Goal: Task Accomplishment & Management: Manage account settings

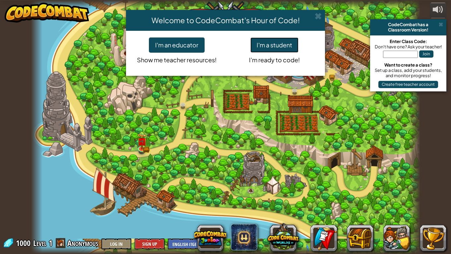
click at [278, 42] on button "I'm a student" at bounding box center [274, 44] width 48 height 15
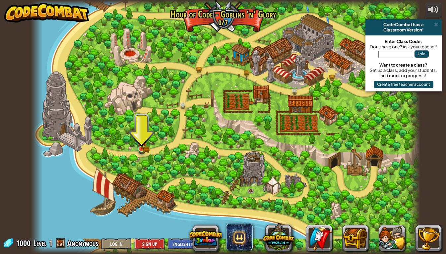
click at [437, 25] on span at bounding box center [436, 24] width 4 height 5
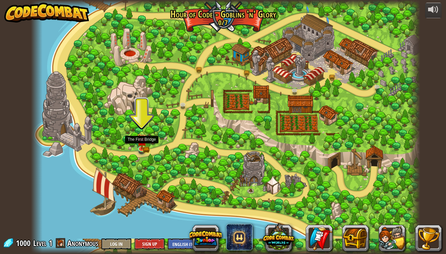
click at [141, 145] on img at bounding box center [142, 141] width 10 height 16
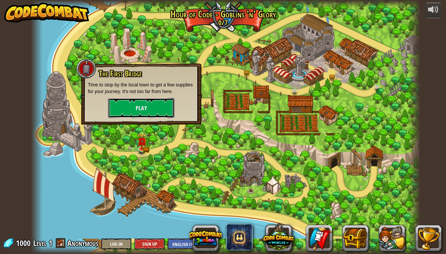
click at [149, 110] on button "Play" at bounding box center [141, 108] width 66 height 20
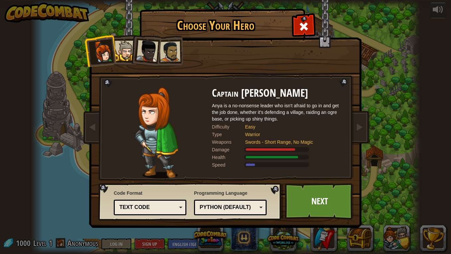
click at [223, 207] on div "Python (Default)" at bounding box center [228, 208] width 57 height 8
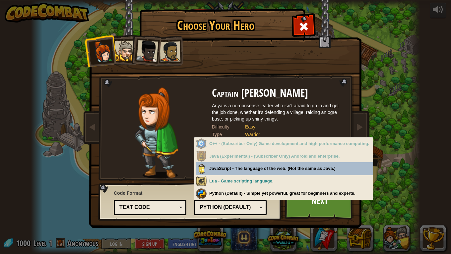
click at [223, 207] on div "Python (Default)" at bounding box center [228, 208] width 57 height 8
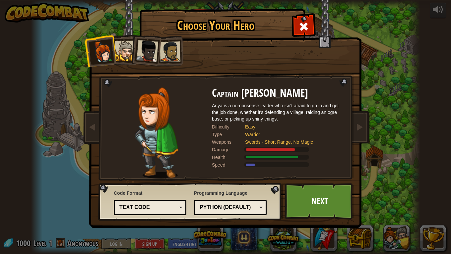
click at [128, 58] on div at bounding box center [125, 51] width 20 height 20
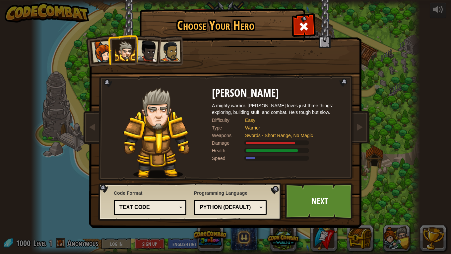
click at [150, 55] on div at bounding box center [147, 51] width 22 height 22
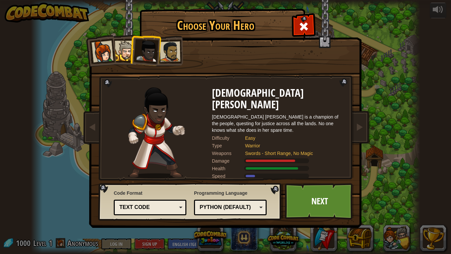
click at [171, 56] on div at bounding box center [170, 51] width 21 height 21
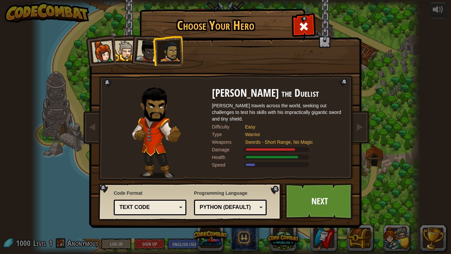
click at [126, 55] on div at bounding box center [125, 51] width 20 height 20
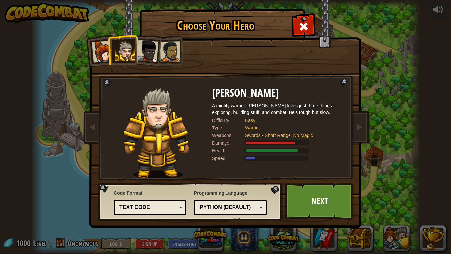
click at [305, 199] on link "Next" at bounding box center [319, 201] width 69 height 36
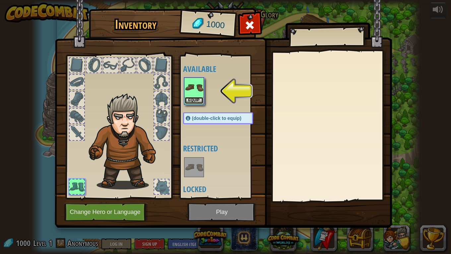
click at [195, 101] on button "Equip" at bounding box center [194, 100] width 19 height 7
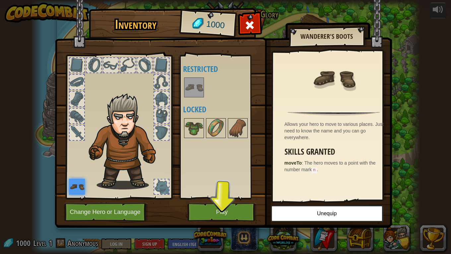
click at [192, 128] on img at bounding box center [194, 128] width 19 height 19
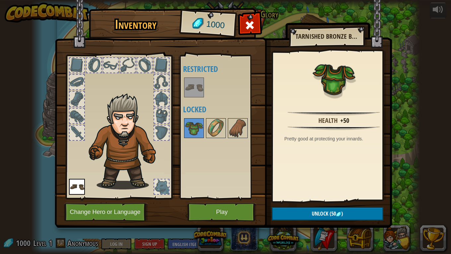
click at [214, 128] on img at bounding box center [216, 128] width 19 height 19
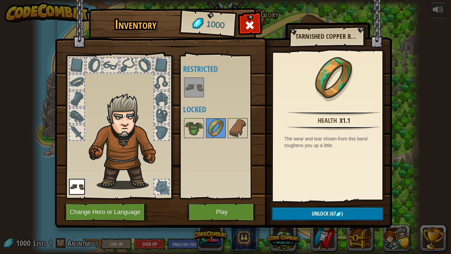
click at [242, 128] on img at bounding box center [237, 128] width 19 height 19
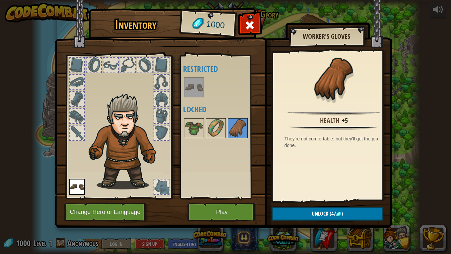
click at [197, 130] on img at bounding box center [194, 128] width 19 height 19
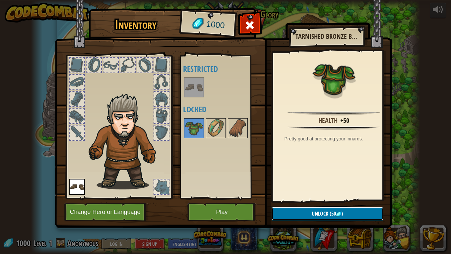
click at [290, 220] on button "Unlock (50 )" at bounding box center [327, 214] width 112 height 14
click at [315, 216] on button "Confirm" at bounding box center [327, 214] width 112 height 14
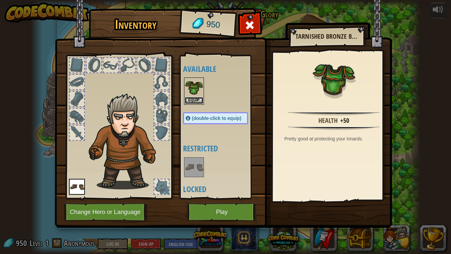
click at [189, 101] on button "Equip" at bounding box center [194, 100] width 19 height 7
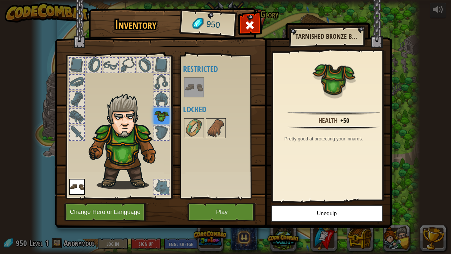
click at [164, 132] on div at bounding box center [161, 133] width 15 height 15
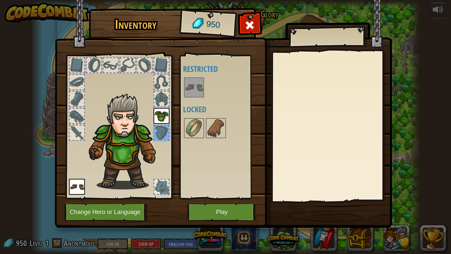
click at [194, 129] on img at bounding box center [194, 128] width 19 height 19
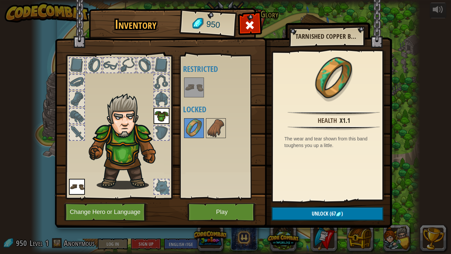
click at [220, 134] on img at bounding box center [216, 128] width 19 height 19
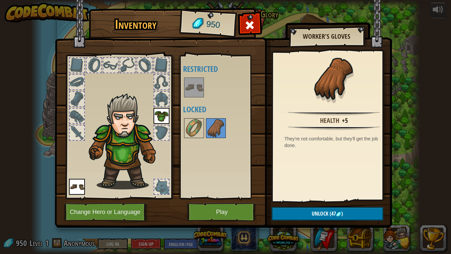
click at [79, 98] on div at bounding box center [77, 99] width 15 height 15
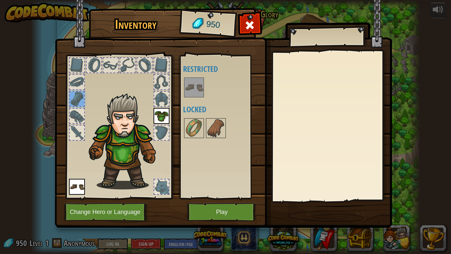
click at [79, 117] on div at bounding box center [77, 116] width 15 height 15
click at [72, 129] on div at bounding box center [77, 133] width 15 height 15
click at [163, 64] on div at bounding box center [161, 65] width 15 height 15
click at [142, 66] on div at bounding box center [144, 65] width 15 height 15
click at [127, 66] on div at bounding box center [127, 65] width 15 height 15
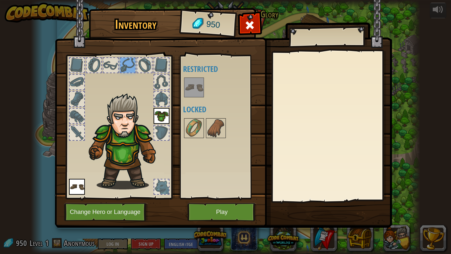
click at [111, 69] on div at bounding box center [110, 65] width 15 height 15
click at [90, 67] on div at bounding box center [94, 65] width 15 height 15
click at [75, 67] on div at bounding box center [77, 65] width 15 height 15
click at [189, 90] on img at bounding box center [194, 87] width 19 height 19
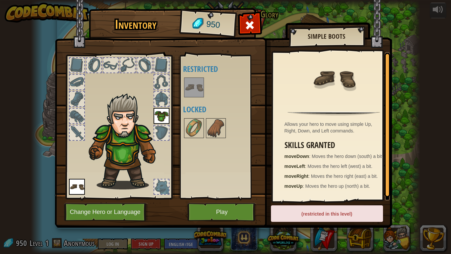
click at [193, 130] on img at bounding box center [194, 128] width 19 height 19
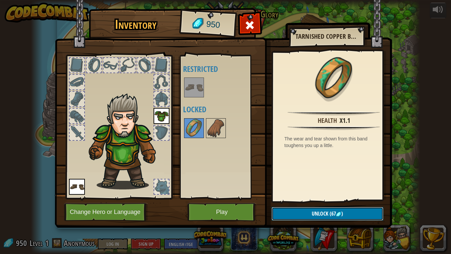
click at [303, 211] on button "Unlock (67 )" at bounding box center [327, 214] width 112 height 14
click at [305, 212] on button "Confirm" at bounding box center [327, 214] width 112 height 14
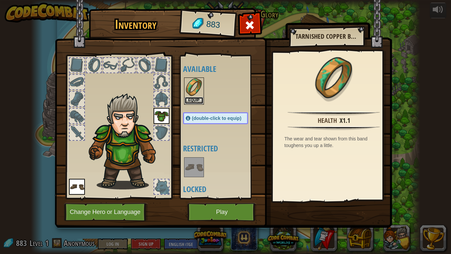
click at [197, 101] on button "Equip" at bounding box center [194, 100] width 19 height 7
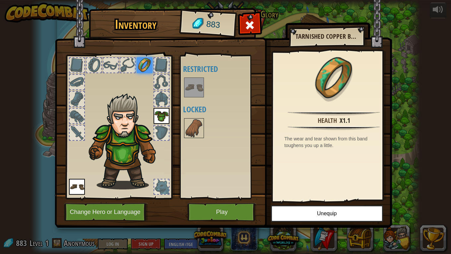
click at [130, 68] on div at bounding box center [127, 65] width 15 height 15
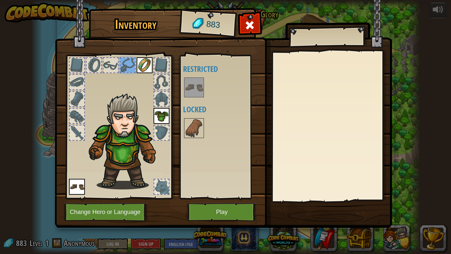
click at [159, 115] on img at bounding box center [161, 116] width 16 height 16
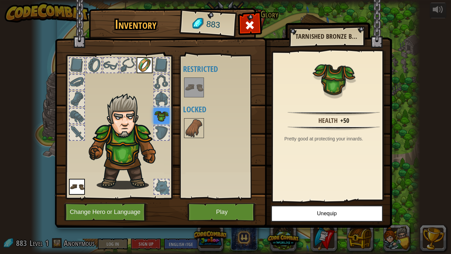
click at [161, 100] on div at bounding box center [161, 99] width 15 height 15
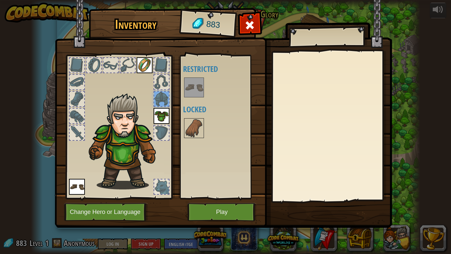
click at [162, 83] on div at bounding box center [161, 82] width 15 height 15
click at [161, 66] on div at bounding box center [161, 65] width 15 height 15
click at [192, 130] on img at bounding box center [194, 128] width 19 height 19
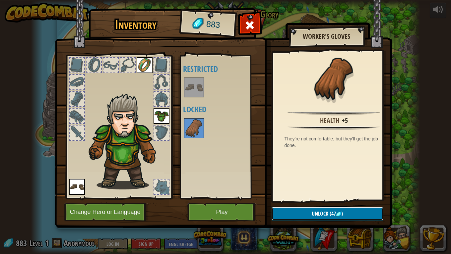
click at [316, 217] on span "Unlock" at bounding box center [320, 213] width 17 height 7
click at [318, 214] on button "Confirm" at bounding box center [327, 214] width 112 height 14
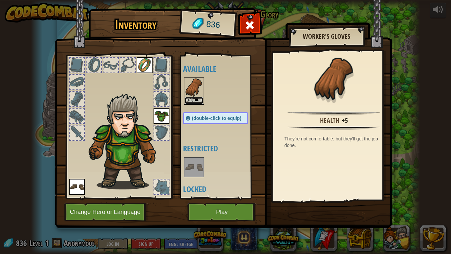
click at [192, 100] on button "Equip" at bounding box center [194, 100] width 19 height 7
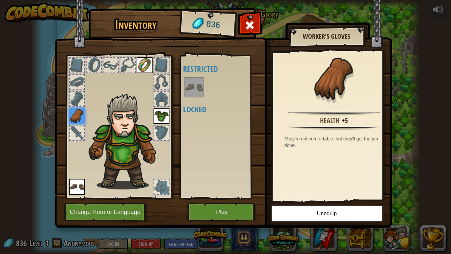
click at [128, 99] on img at bounding box center [126, 141] width 81 height 96
click at [196, 82] on img at bounding box center [194, 87] width 19 height 19
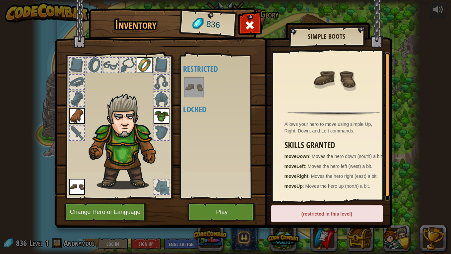
click at [196, 82] on img at bounding box center [194, 87] width 19 height 19
click at [78, 191] on img at bounding box center [77, 187] width 16 height 16
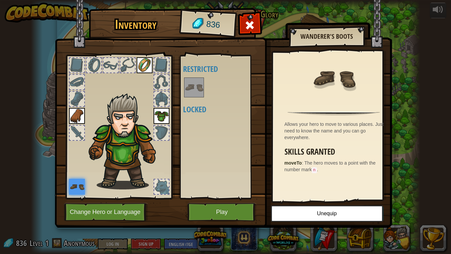
click at [78, 191] on img at bounding box center [77, 187] width 16 height 16
click at [158, 190] on div at bounding box center [161, 187] width 15 height 15
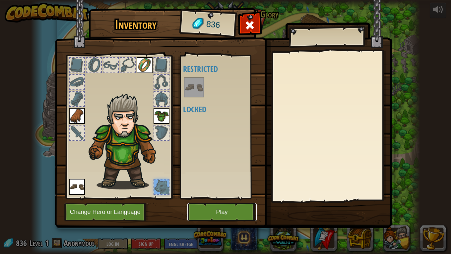
click at [207, 217] on button "Play" at bounding box center [221, 212] width 69 height 18
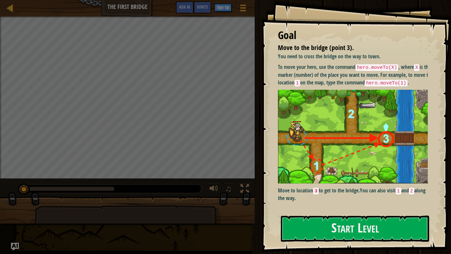
click at [357, 108] on img at bounding box center [355, 136] width 155 height 93
click at [343, 229] on button "Start Level" at bounding box center [355, 229] width 148 height 26
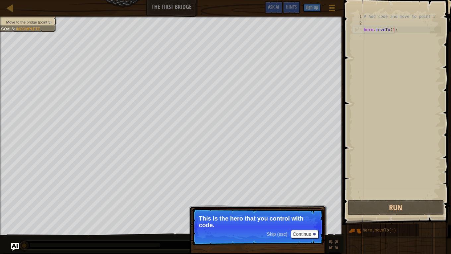
scroll to position [3, 0]
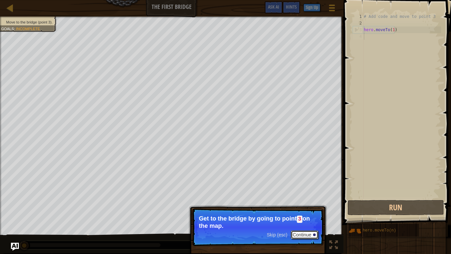
click at [307, 234] on button "Continue" at bounding box center [305, 235] width 28 height 9
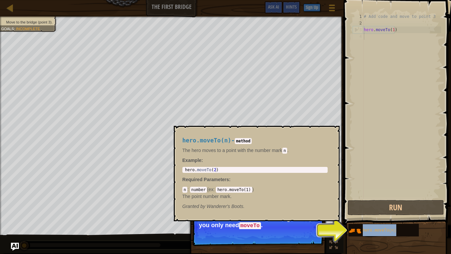
click at [362, 227] on div "hero.moveTo(n)" at bounding box center [387, 230] width 53 height 13
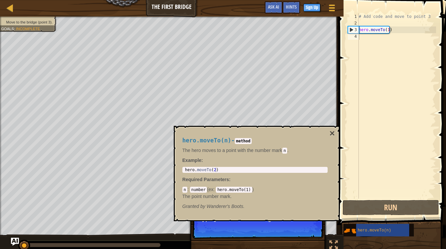
click at [353, 232] on img at bounding box center [349, 231] width 13 height 13
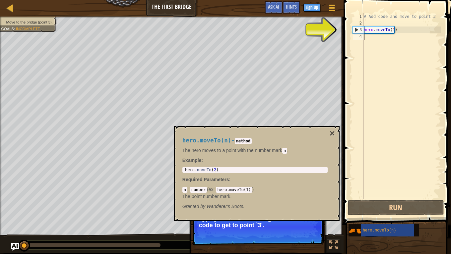
click at [369, 29] on div "# Add code and move to point 3 hero . moveTo ( 1 )" at bounding box center [401, 112] width 79 height 199
click at [355, 30] on div "3" at bounding box center [358, 30] width 11 height 7
click at [356, 29] on div "3" at bounding box center [358, 30] width 11 height 7
type textarea "hero.moveTo(1)"
drag, startPoint x: 355, startPoint y: 62, endPoint x: 349, endPoint y: 47, distance: 16.4
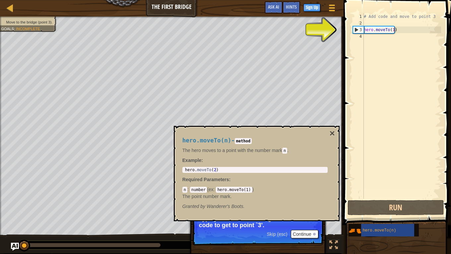
click at [356, 29] on div "3" at bounding box center [358, 30] width 11 height 7
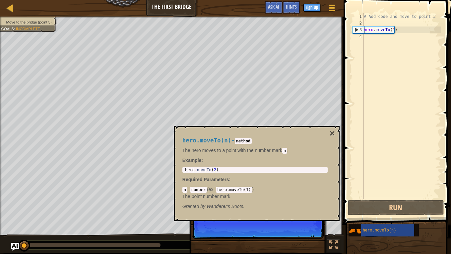
click at [358, 30] on div "3" at bounding box center [358, 30] width 11 height 7
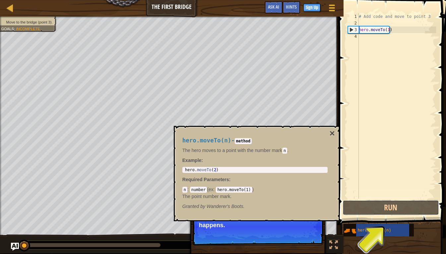
click at [398, 204] on button "Run" at bounding box center [390, 207] width 96 height 15
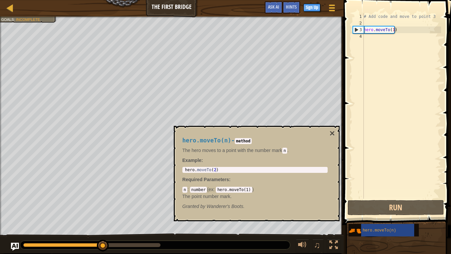
click at [332, 133] on button "×" at bounding box center [331, 133] width 5 height 9
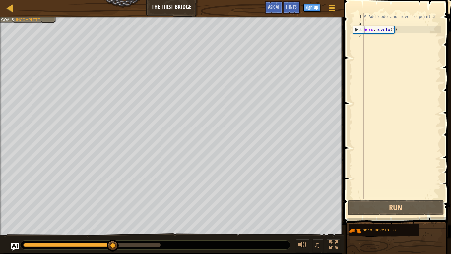
click at [392, 30] on div "# Add code and move to point 3 hero . moveTo ( 1 )" at bounding box center [401, 112] width 79 height 199
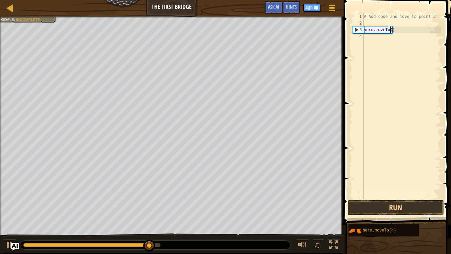
scroll to position [3, 2]
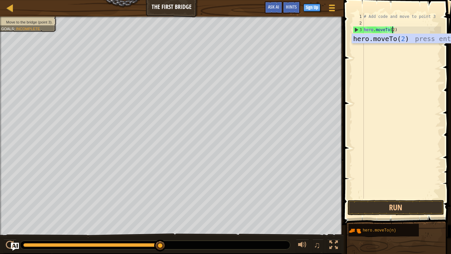
click at [357, 29] on div "3" at bounding box center [358, 30] width 11 height 7
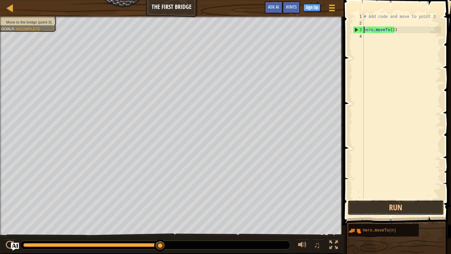
click at [371, 208] on button "Run" at bounding box center [395, 207] width 96 height 15
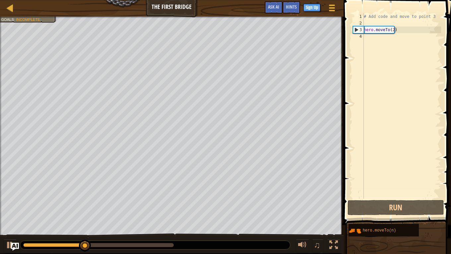
click at [392, 29] on div "# Add code and move to point 3 hero . moveTo ( 2 )" at bounding box center [401, 112] width 79 height 199
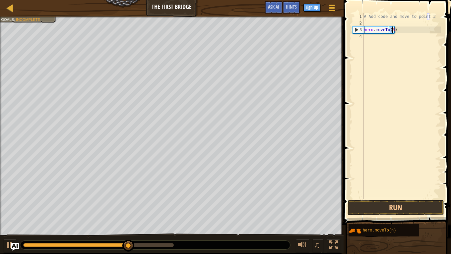
type textarea "hero.moveTo(3)"
click at [380, 210] on button "Run" at bounding box center [395, 207] width 96 height 15
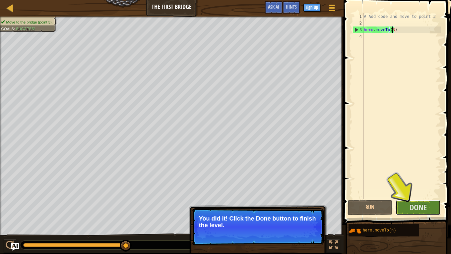
click at [420, 206] on span "Done" at bounding box center [417, 207] width 17 height 11
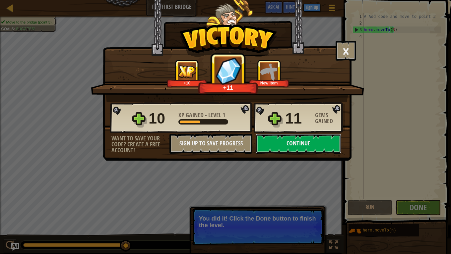
click at [302, 141] on button "Continue" at bounding box center [299, 144] width 86 height 20
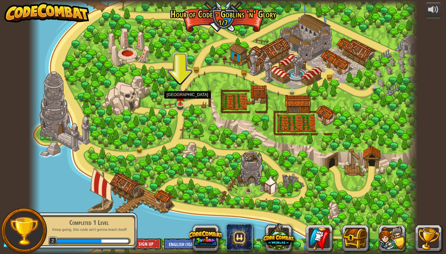
click at [181, 102] on img at bounding box center [180, 96] width 10 height 17
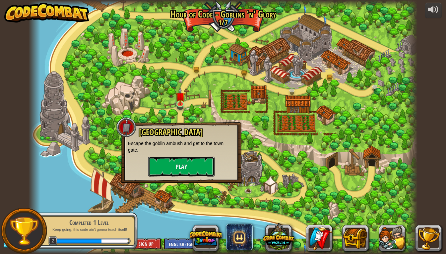
click at [183, 166] on button "Play" at bounding box center [181, 167] width 66 height 20
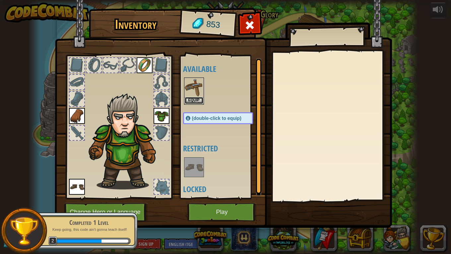
click at [193, 102] on button "Equip" at bounding box center [194, 100] width 19 height 7
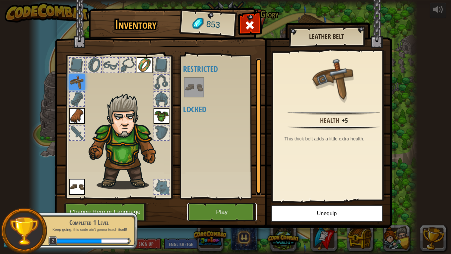
click at [217, 215] on button "Play" at bounding box center [221, 212] width 69 height 18
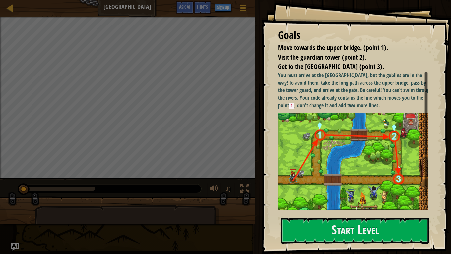
click at [377, 229] on button "Start Level" at bounding box center [355, 231] width 148 height 26
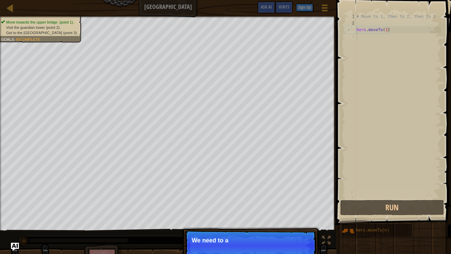
click at [384, 29] on div "# Move to 1, then to 2, then to 3 hero . moveTo ( 1 )" at bounding box center [398, 112] width 86 height 199
click at [384, 30] on div "# Move to 1, then to 2, then to 3 hero . moveTo ( 1 )" at bounding box center [398, 112] width 86 height 199
click at [296, 250] on button "Continue" at bounding box center [297, 249] width 28 height 9
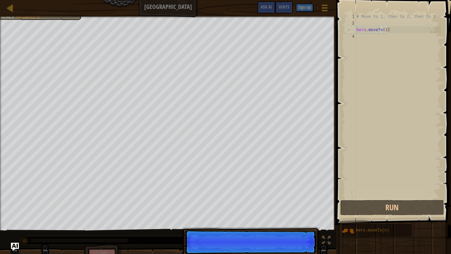
scroll to position [3, 2]
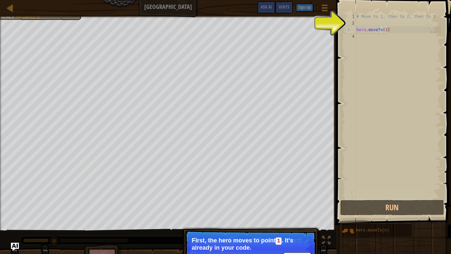
click at [384, 30] on div "# Move to 1, then to 2, then to 3 hero . moveTo ( 1 )" at bounding box center [398, 112] width 86 height 199
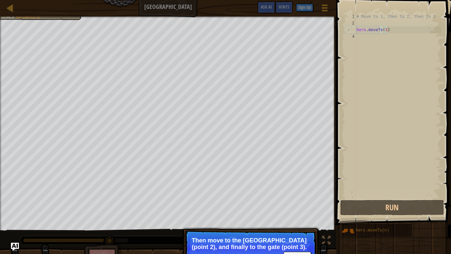
click at [384, 30] on div "# Move to 1, then to 2, then to 3 hero . moveTo ( 1 )" at bounding box center [398, 112] width 86 height 199
click at [383, 28] on div "# Move to 1, then to 2, then to 3 hero . moveTo ( 1 )" at bounding box center [398, 106] width 86 height 186
click at [384, 27] on div "# Move to 1, then to 2, then to 3 hero . moveTo ( 1 )" at bounding box center [398, 112] width 86 height 199
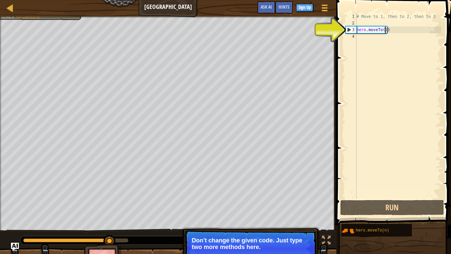
click at [384, 29] on div "# Move to 1, then to 2, then to 3 hero . moveTo ( 1 )" at bounding box center [398, 112] width 86 height 199
click at [349, 30] on div "3" at bounding box center [351, 30] width 11 height 7
click at [384, 29] on div "# Move to 1, then to 2, then to 3 hero . moveTo ( 1 )" at bounding box center [398, 112] width 86 height 199
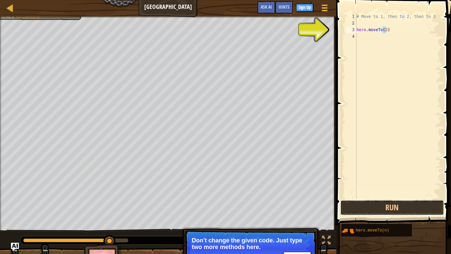
click at [388, 208] on button "Run" at bounding box center [391, 207] width 103 height 15
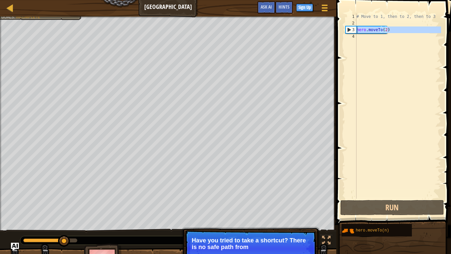
click at [347, 28] on div "3" at bounding box center [351, 30] width 11 height 7
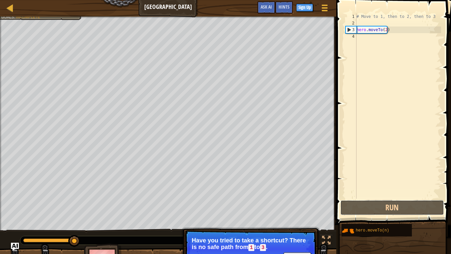
click at [403, 207] on button "Run" at bounding box center [391, 207] width 103 height 15
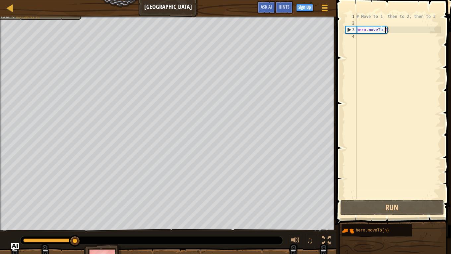
click at [384, 28] on div "# Move to 1, then to 2, then to 3 hero . moveTo ( 2 )" at bounding box center [398, 112] width 86 height 199
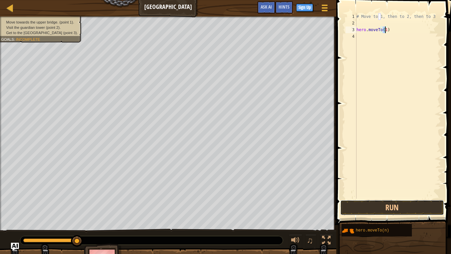
click at [366, 210] on button "Run" at bounding box center [391, 207] width 103 height 15
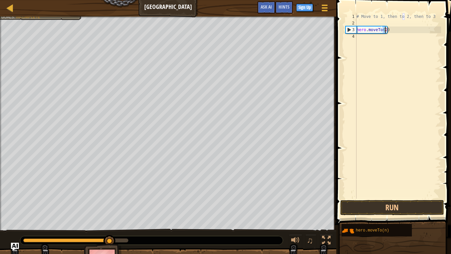
click at [348, 28] on div "3" at bounding box center [351, 30] width 11 height 7
click at [348, 31] on div "3" at bounding box center [351, 30] width 11 height 7
click at [373, 207] on button "Run" at bounding box center [391, 207] width 103 height 15
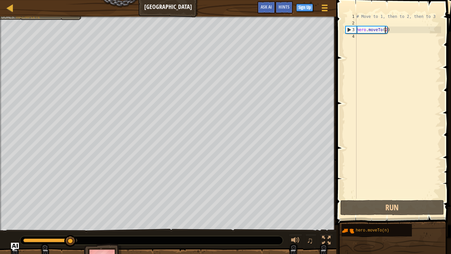
click at [385, 29] on div "# Move to 1, then to 2, then to 3 hero . moveTo ( 2 )" at bounding box center [398, 112] width 86 height 199
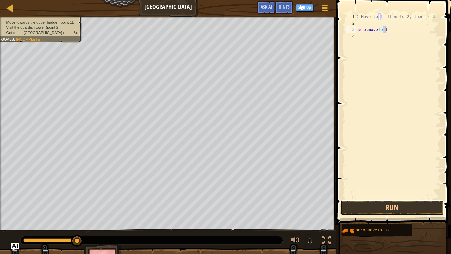
click at [386, 211] on button "Run" at bounding box center [391, 207] width 103 height 15
type textarea "hero.moveTo(2)"
click at [365, 207] on button "Run" at bounding box center [391, 207] width 103 height 15
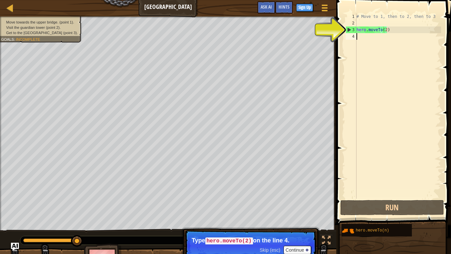
click at [356, 34] on div "# Move to 1, then to 2, then to 3 hero . moveTo ( 2 )" at bounding box center [398, 112] width 86 height 199
click at [385, 30] on div "# Move to 1, then to 2, then to 3 hero . moveTo ( 2 )" at bounding box center [398, 112] width 86 height 199
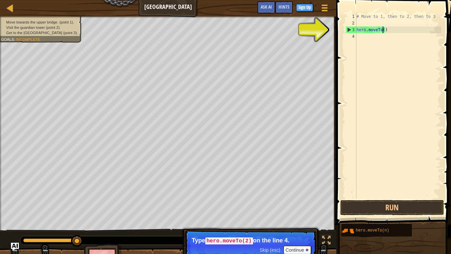
type textarea "hero.moveTo(1)"
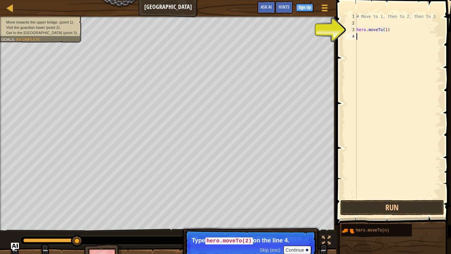
click at [363, 36] on div "# Move to 1, then to 2, then to 3 hero . moveTo ( 1 )" at bounding box center [398, 112] width 86 height 199
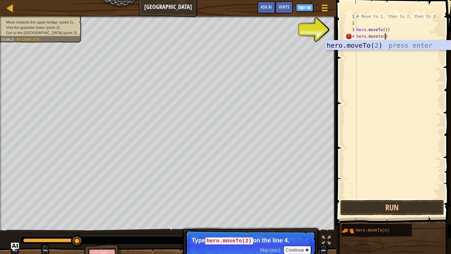
type textarea "hero.moveto(2)"
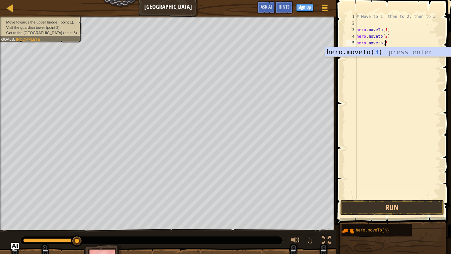
type textarea "hero.moveto(3)"
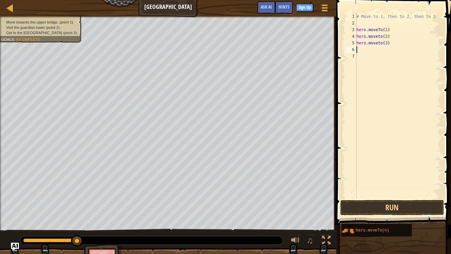
scroll to position [3, 0]
click at [393, 207] on button "Run" at bounding box center [391, 207] width 103 height 15
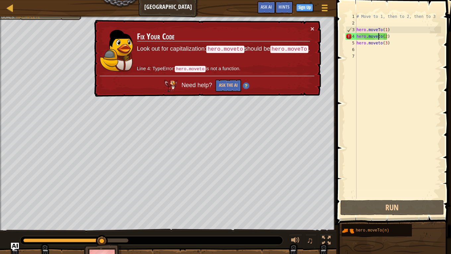
drag, startPoint x: 378, startPoint y: 35, endPoint x: 382, endPoint y: 53, distance: 18.0
click at [378, 35] on div "# Move to 1, then to 2, then to 3 hero . moveTo ( 1 ) hero . moveto ( 2 ) hero …" at bounding box center [398, 112] width 86 height 199
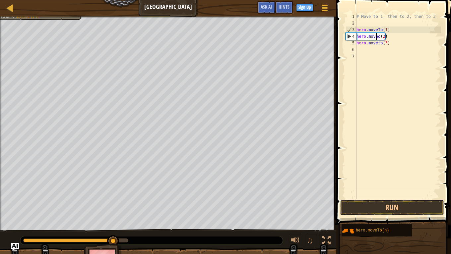
type textarea "hero.moveTo(2)"
click at [391, 103] on div "# Move to 1, then to 2, then to 3 hero . moveTo ( 1 ) hero . moveTo ( 2 ) hero …" at bounding box center [398, 112] width 86 height 199
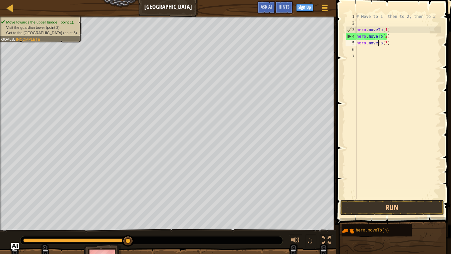
click at [378, 43] on div "# Move to 1, then to 2, then to 3 hero . moveTo ( 1 ) hero . moveTo ( 2 ) hero …" at bounding box center [398, 112] width 86 height 199
type textarea "hero.moveTo(3)(3)"
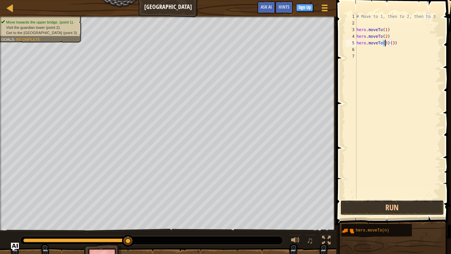
click at [376, 212] on button "Run" at bounding box center [391, 207] width 103 height 15
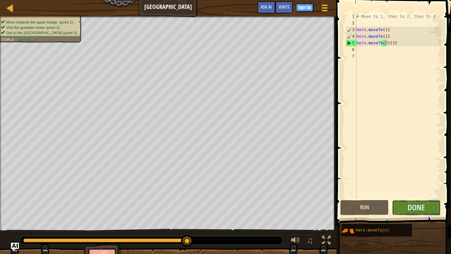
click at [414, 210] on span "Done" at bounding box center [415, 207] width 17 height 11
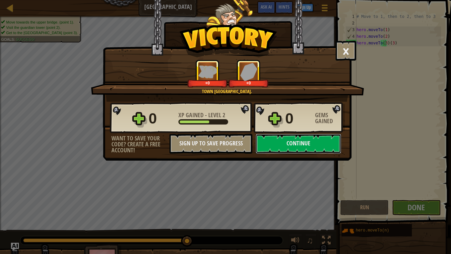
click at [276, 147] on button "Continue" at bounding box center [299, 144] width 86 height 20
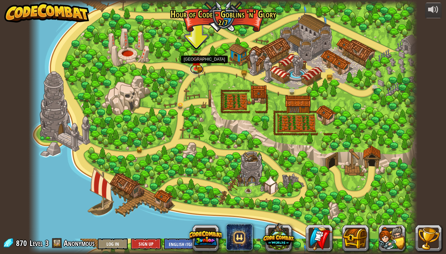
click at [198, 68] on link at bounding box center [196, 69] width 13 height 10
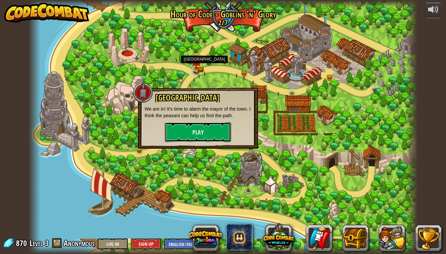
click at [198, 130] on button "Play" at bounding box center [198, 132] width 66 height 20
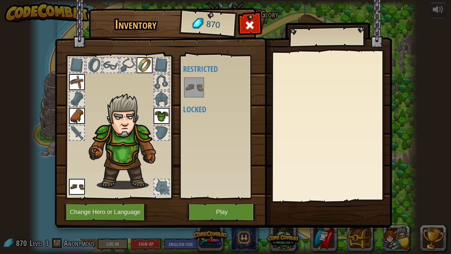
click at [78, 188] on img at bounding box center [77, 187] width 16 height 16
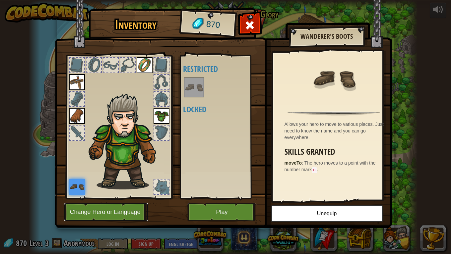
click at [99, 210] on button "Change Hero or Language" at bounding box center [106, 212] width 84 height 18
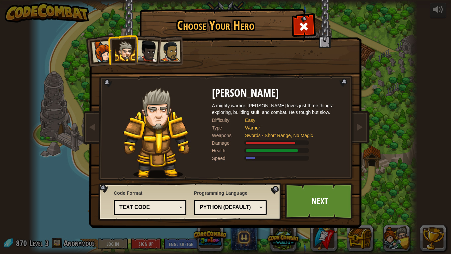
click at [164, 208] on div "Text code" at bounding box center [147, 208] width 57 height 8
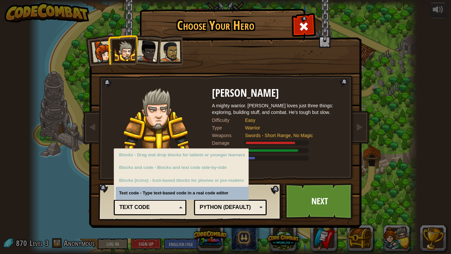
click at [175, 206] on div "Text code" at bounding box center [147, 208] width 57 height 8
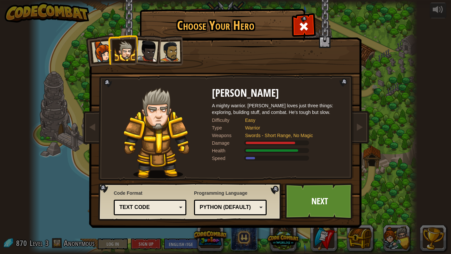
click at [246, 205] on div "Python (Default)" at bounding box center [228, 208] width 57 height 8
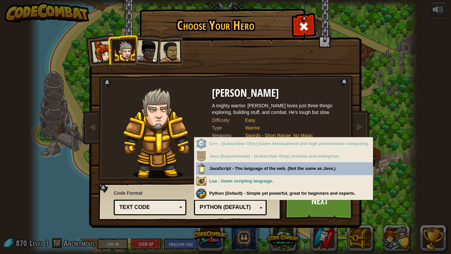
click at [255, 206] on div "Python (Default)" at bounding box center [228, 208] width 57 height 8
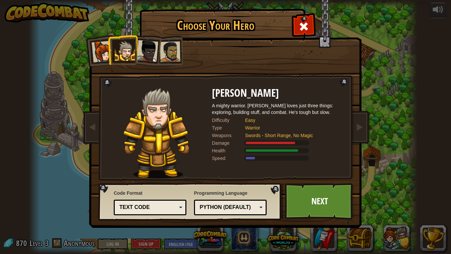
click at [302, 199] on link "Next" at bounding box center [319, 201] width 69 height 36
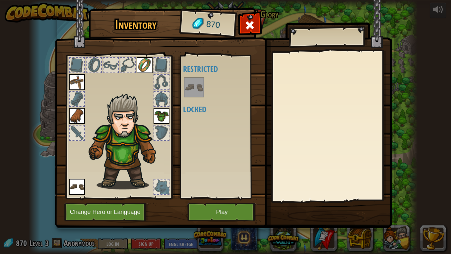
click at [129, 72] on div at bounding box center [127, 65] width 15 height 15
click at [128, 71] on div at bounding box center [127, 65] width 15 height 15
click at [231, 215] on button "Play" at bounding box center [221, 212] width 69 height 18
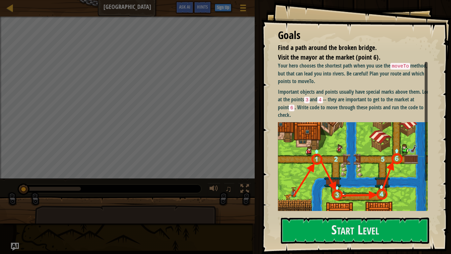
click at [347, 228] on button "Start Level" at bounding box center [355, 231] width 148 height 26
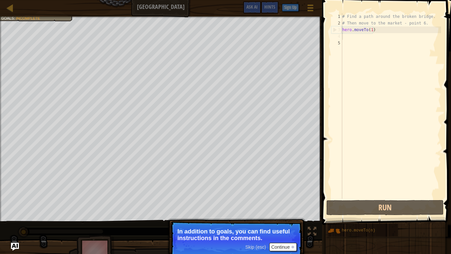
click at [344, 38] on div "# Find a path around the broken bridge. # Then move to the market - point 6. he…" at bounding box center [391, 112] width 100 height 199
click at [347, 37] on div "# Find a path around the broken bridge. # Then move to the market - point 6. he…" at bounding box center [391, 112] width 100 height 199
click at [349, 40] on div "# Find a path around the broken bridge. # Then move to the market - point 6. he…" at bounding box center [391, 112] width 100 height 199
click at [348, 37] on div "# Find a path around the broken bridge. # Then move to the market - point 6. he…" at bounding box center [391, 112] width 100 height 199
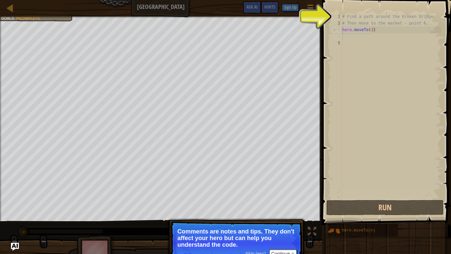
click at [371, 48] on div "# Find a path around the broken bridge. # Then move to the market - point 6. he…" at bounding box center [391, 112] width 100 height 199
click at [334, 22] on div "2" at bounding box center [336, 23] width 11 height 7
type textarea "# Then move to the market - point 6."
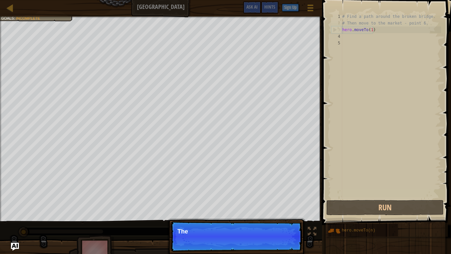
drag, startPoint x: 334, startPoint y: 22, endPoint x: 346, endPoint y: 76, distance: 55.9
click at [347, 87] on div "# Find a path around the broken bridge. # Then move to the market - point 6. he…" at bounding box center [391, 112] width 100 height 199
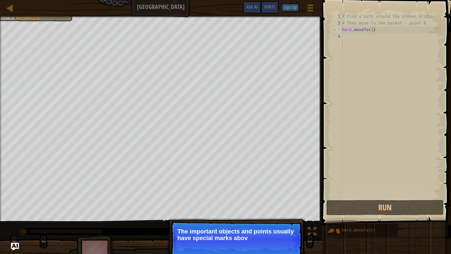
click at [248, 247] on p "Skip (esc) Continue The important objects and points usually have special marks…" at bounding box center [236, 239] width 132 height 37
click at [248, 245] on p "Skip (esc) Continue The important objects and points usually have special marks…" at bounding box center [236, 239] width 132 height 37
click at [248, 245] on span "Skip (esc)" at bounding box center [255, 247] width 21 height 5
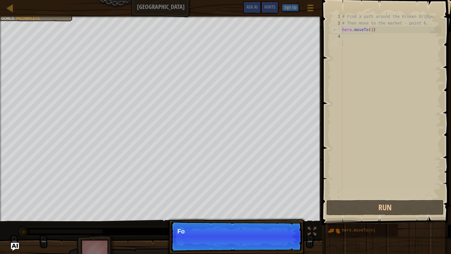
scroll to position [3, 0]
click at [247, 244] on p "Skip (esc) Continue Fo" at bounding box center [236, 236] width 132 height 30
click at [353, 123] on div "# Find a path around the broken bridge. # Then move to the market - point 6. he…" at bounding box center [391, 112] width 100 height 199
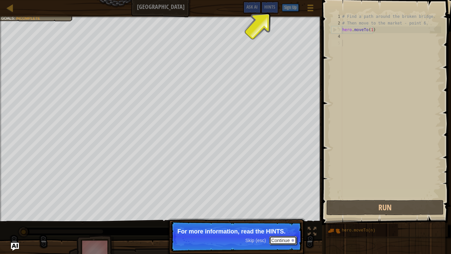
click at [289, 241] on button "Continue" at bounding box center [283, 240] width 28 height 9
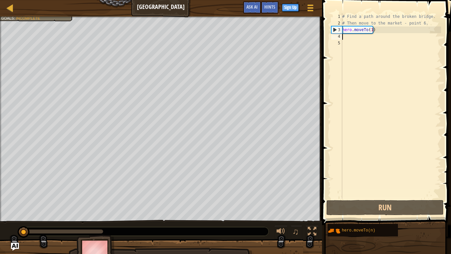
click at [357, 37] on div "# Find a path around the broken bridge. # Then move to the market - point 6. he…" at bounding box center [391, 112] width 100 height 199
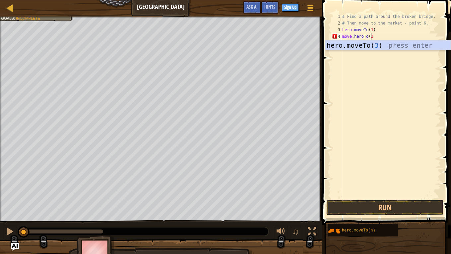
scroll to position [3, 2]
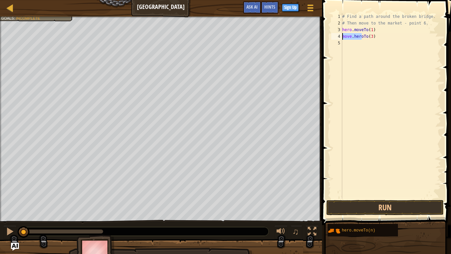
drag, startPoint x: 362, startPoint y: 36, endPoint x: 341, endPoint y: 38, distance: 20.3
click at [341, 38] on div "move.heroTo(3) 1 2 3 4 5 # Find a path around the broken bridge. # Then move to…" at bounding box center [385, 106] width 111 height 186
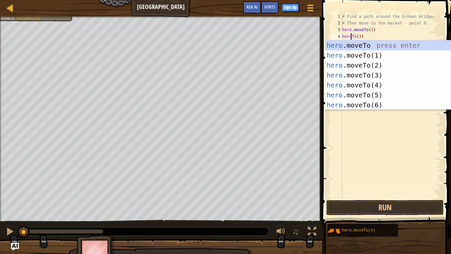
scroll to position [3, 0]
type textarea "hero.moveTo(3)"
click at [379, 36] on div "# Find a path around the broken bridge. # Then move to the market - point 6. he…" at bounding box center [391, 112] width 100 height 199
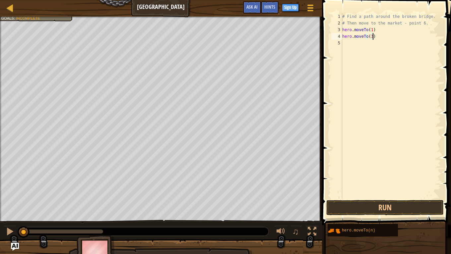
click at [349, 42] on div "# Find a path around the broken bridge. # Then move to the market - point 6. he…" at bounding box center [391, 112] width 100 height 199
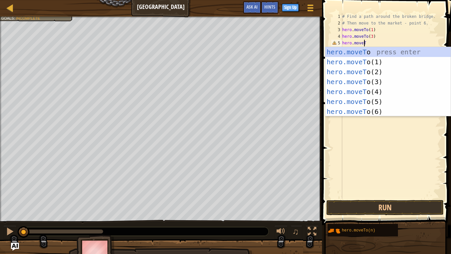
scroll to position [3, 2]
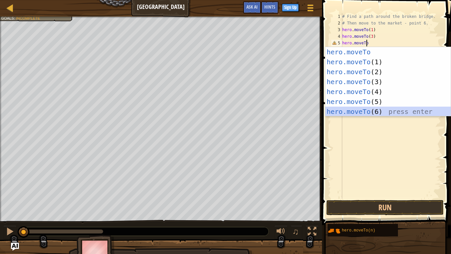
click at [384, 111] on div "hero.moveTo press enter hero.moveTo (1) press enter hero.moveTo (2) press enter…" at bounding box center [387, 91] width 125 height 89
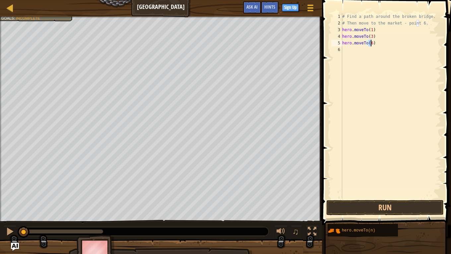
click at [371, 43] on div "# Find a path around the broken bridge. # Then move to the market - point 6. he…" at bounding box center [391, 106] width 100 height 186
type textarea "hero.moveTo(4)"
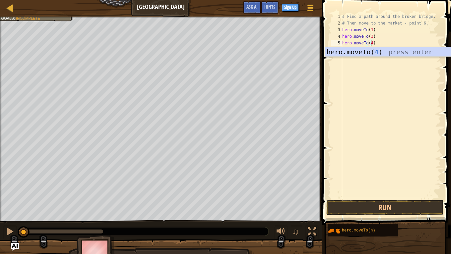
scroll to position [3, 2]
click at [381, 71] on div "# Find a path around the broken bridge. # Then move to the market - point 6. he…" at bounding box center [391, 112] width 100 height 199
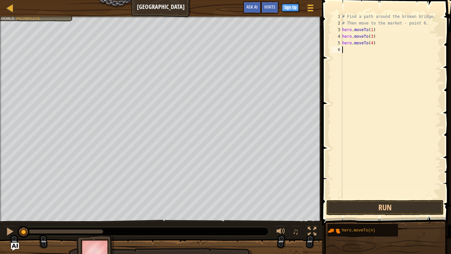
scroll to position [3, 0]
drag, startPoint x: 375, startPoint y: 43, endPoint x: 328, endPoint y: 39, distance: 47.6
click at [326, 40] on div "1 2 3 4 5 6 # Find a path around the broken bridge. # Then move to the market -…" at bounding box center [385, 125] width 131 height 245
type textarea "hero.moveTo(4)"
click at [345, 51] on div "# Find a path around the broken bridge. # Then move to the market - point 6. he…" at bounding box center [391, 112] width 100 height 199
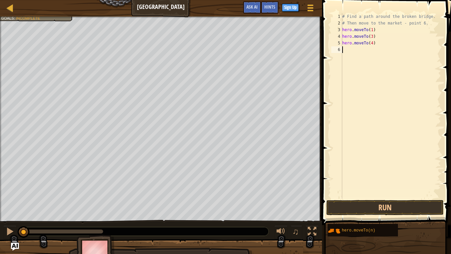
paste textarea "hero.moveTo(4)"
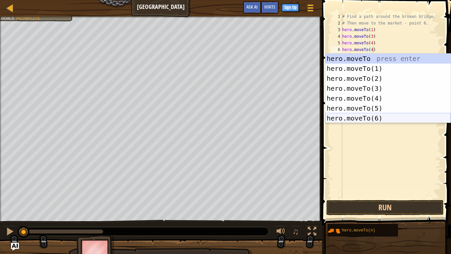
click at [381, 117] on div "hero.moveTo press enter hero.moveTo(1) press enter hero.moveTo(2) press enter h…" at bounding box center [387, 98] width 125 height 89
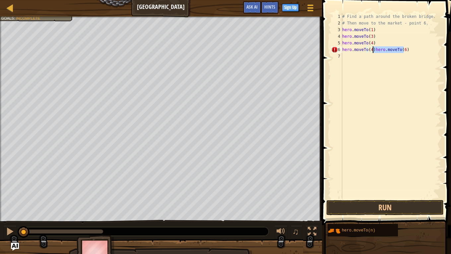
drag, startPoint x: 406, startPoint y: 51, endPoint x: 373, endPoint y: 50, distance: 33.2
click at [373, 50] on div "# Find a path around the broken bridge. # Then move to the market - point 6. he…" at bounding box center [391, 112] width 100 height 199
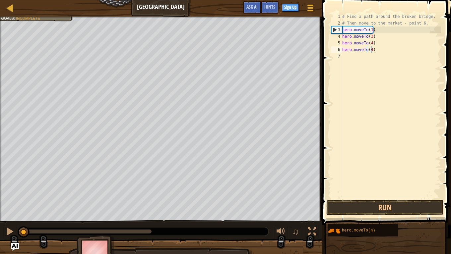
click at [370, 50] on div "# Find a path around the broken bridge. # Then move to the market - point 6. he…" at bounding box center [391, 112] width 100 height 199
type textarea "hero.moveTo(6)"
click at [377, 118] on div "# Find a path around the broken bridge. # Then move to the market - point 6. he…" at bounding box center [391, 112] width 100 height 199
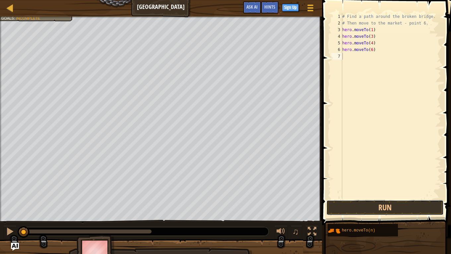
click at [368, 210] on button "Run" at bounding box center [384, 207] width 117 height 15
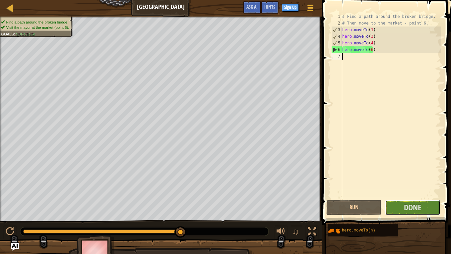
click at [408, 210] on span "Done" at bounding box center [412, 207] width 17 height 11
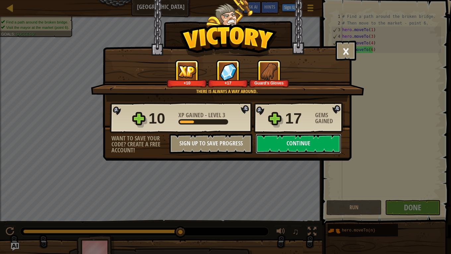
click at [276, 144] on button "Continue" at bounding box center [299, 144] width 86 height 20
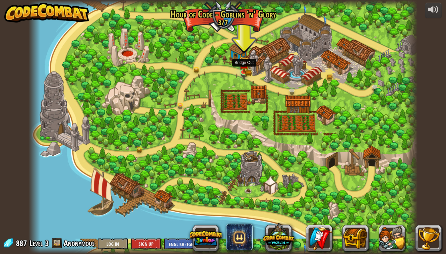
click at [245, 69] on img at bounding box center [244, 64] width 10 height 16
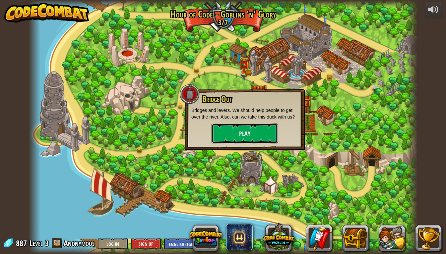
click at [241, 133] on button "Play" at bounding box center [244, 134] width 66 height 20
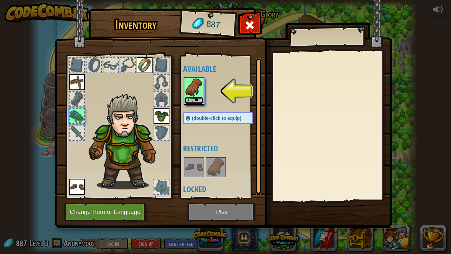
click at [192, 101] on button "Equip" at bounding box center [194, 100] width 19 height 7
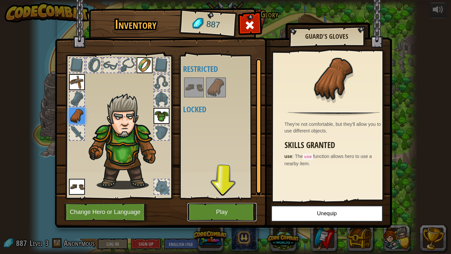
click at [217, 210] on button "Play" at bounding box center [221, 212] width 69 height 18
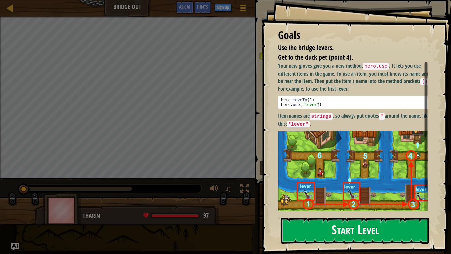
click at [318, 218] on button "Start Level" at bounding box center [355, 231] width 148 height 26
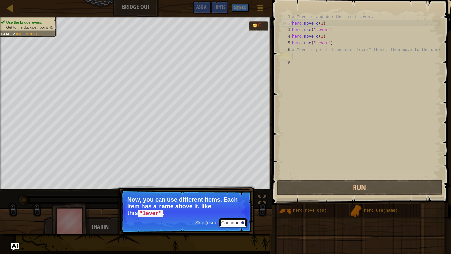
click at [237, 221] on button "Continue" at bounding box center [233, 222] width 28 height 9
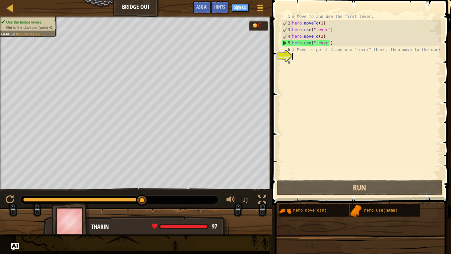
click at [296, 57] on div "# Move to and use the first lever. hero . moveTo ( 1 ) hero . use ( "lever" ) h…" at bounding box center [366, 102] width 150 height 179
click at [285, 55] on div "7" at bounding box center [286, 56] width 11 height 7
click at [302, 56] on div "# Move to and use the first lever. hero . moveTo ( 1 ) hero . use ( "lever" ) h…" at bounding box center [366, 102] width 150 height 179
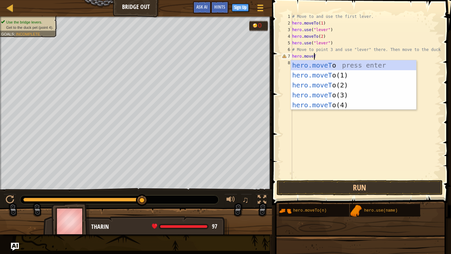
scroll to position [3, 2]
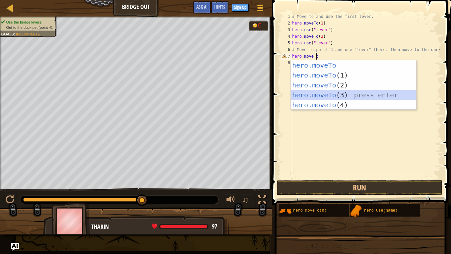
click at [346, 95] on div "hero.moveTo press enter hero.moveTo (1) press enter hero.moveTo (2) press enter…" at bounding box center [353, 95] width 125 height 70
type textarea "hero.moveTo(3)"
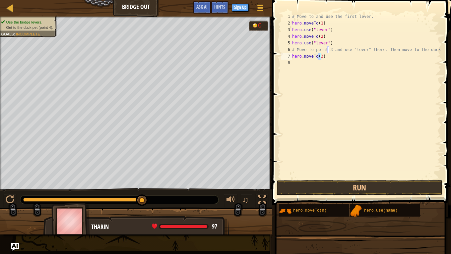
click at [299, 62] on div "# Move to and use the first lever. hero . moveTo ( 1 ) hero . use ( "lever" ) h…" at bounding box center [366, 102] width 150 height 179
drag, startPoint x: 329, startPoint y: 43, endPoint x: 288, endPoint y: 43, distance: 40.4
click at [288, 43] on div "1 2 3 4 5 6 7 8 # Move to and use the first lever. hero . moveTo ( 1 ) hero . u…" at bounding box center [360, 96] width 161 height 166
type textarea "hero.use("lever")"
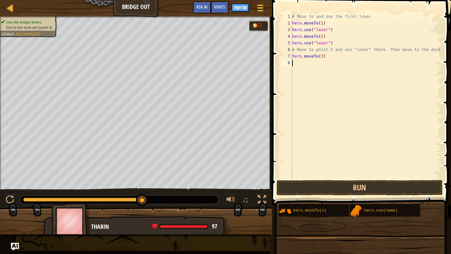
click at [295, 64] on div "# Move to and use the first lever. hero . moveTo ( 1 ) hero . use ( "lever" ) h…" at bounding box center [366, 102] width 150 height 179
paste textarea "hero.use("lever")"
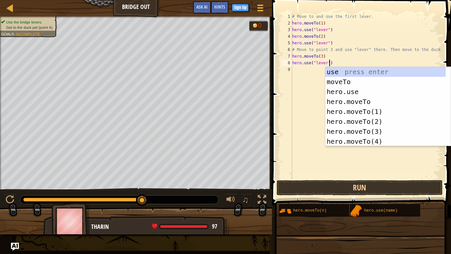
type textarea "hero.use("lever")"
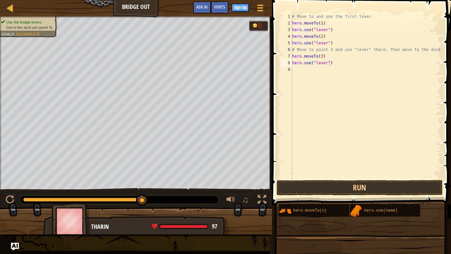
click at [277, 119] on span at bounding box center [362, 93] width 184 height 225
click at [321, 190] on button "Run" at bounding box center [359, 187] width 166 height 15
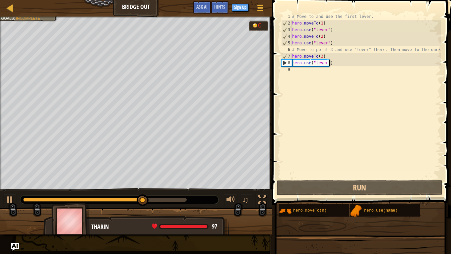
click at [298, 72] on div "# Move to and use the first lever. hero . moveTo ( 1 ) hero . use ( "lever" ) h…" at bounding box center [366, 102] width 150 height 179
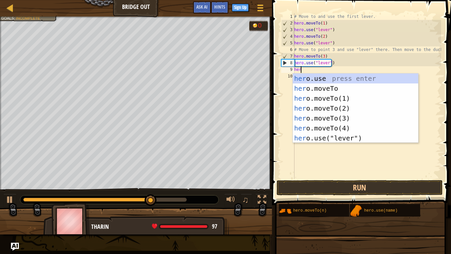
scroll to position [3, 0]
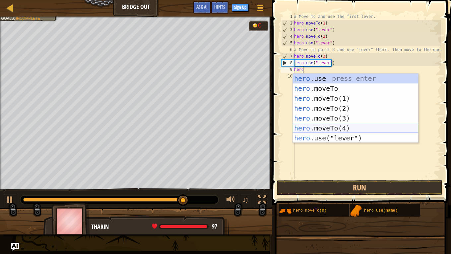
click at [355, 127] on div "hero .use press enter hero .moveTo press enter hero .moveTo(1) press enter hero…" at bounding box center [355, 118] width 125 height 89
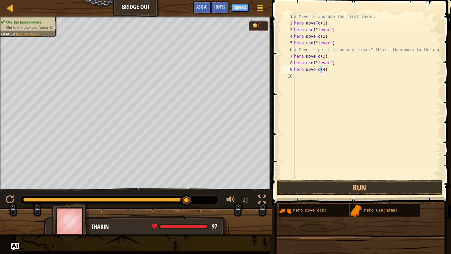
type textarea "hero.moveTo(4)"
click at [350, 186] on button "Run" at bounding box center [359, 187] width 166 height 15
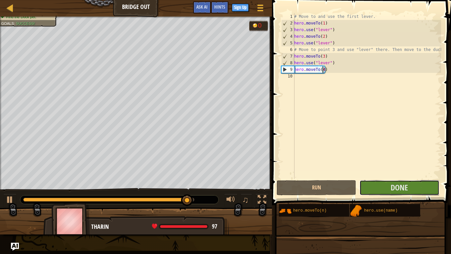
click at [408, 187] on span "Done" at bounding box center [398, 187] width 17 height 11
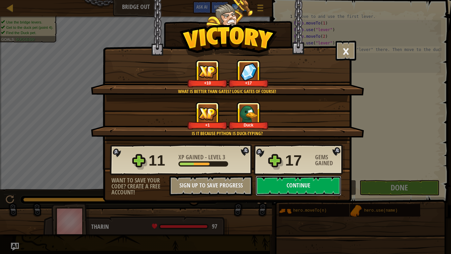
click at [310, 189] on button "Continue" at bounding box center [299, 186] width 86 height 20
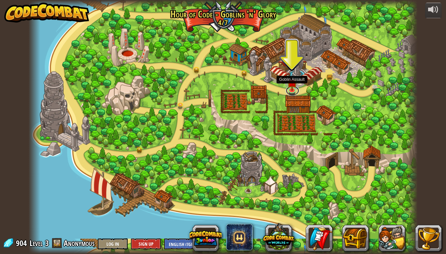
click at [293, 91] on link at bounding box center [292, 91] width 13 height 10
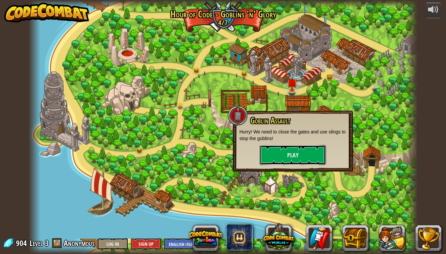
click at [299, 156] on button "Play" at bounding box center [293, 155] width 66 height 20
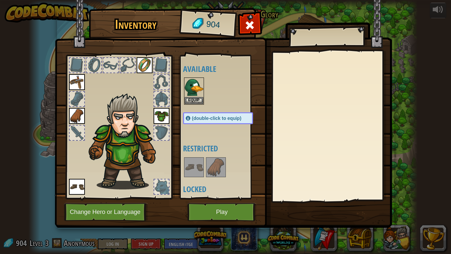
click at [162, 191] on div at bounding box center [161, 187] width 15 height 15
click at [193, 100] on button "Equip" at bounding box center [194, 100] width 19 height 7
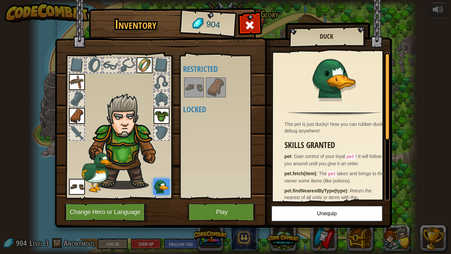
click at [192, 90] on img at bounding box center [194, 87] width 19 height 19
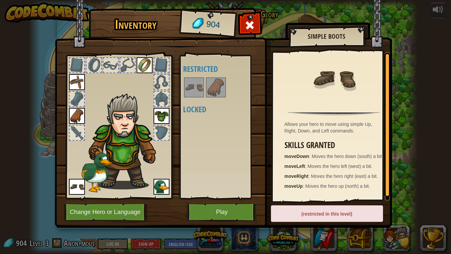
click at [214, 89] on img at bounding box center [216, 87] width 19 height 19
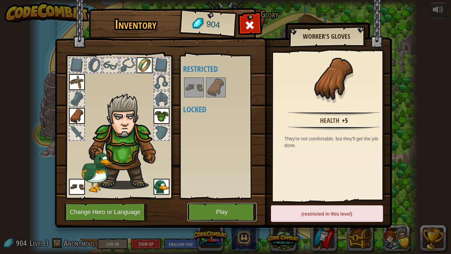
click at [224, 212] on button "Play" at bounding box center [221, 212] width 69 height 18
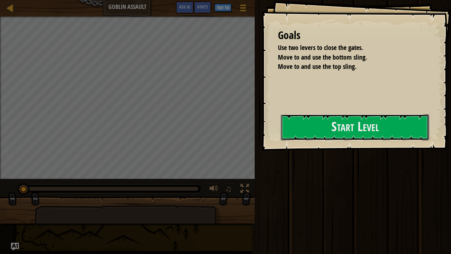
click at [351, 127] on button "Start Level" at bounding box center [355, 127] width 148 height 26
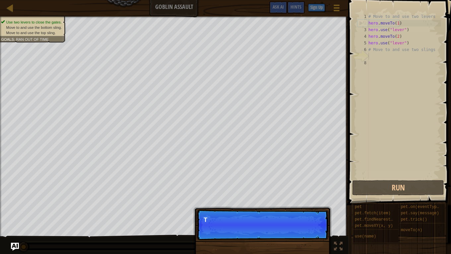
click at [297, 234] on div "Skip (esc) Continue T" at bounding box center [262, 259] width 138 height 98
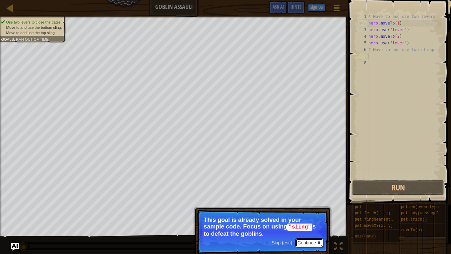
click at [303, 243] on button "Continue" at bounding box center [309, 243] width 28 height 9
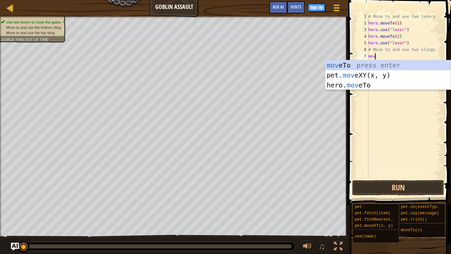
scroll to position [3, 0]
type textarea "m"
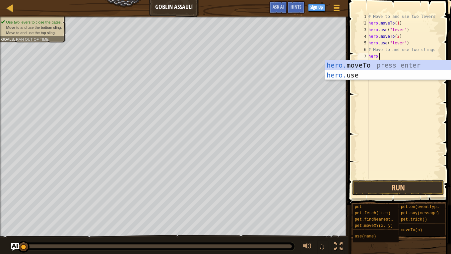
scroll to position [3, 1]
click at [384, 64] on div "hero. moveTo press enter hero. use press enter" at bounding box center [387, 80] width 125 height 40
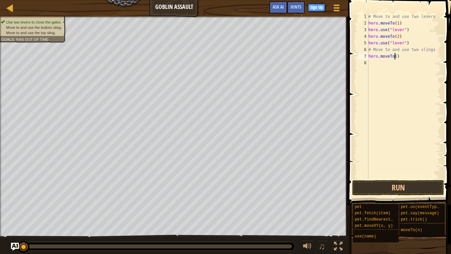
type textarea "hero.moveTo(4)"
click at [376, 64] on div "# Move to and use two levers hero . moveTo ( 1 ) hero . use ( "lever" ) hero . …" at bounding box center [404, 102] width 74 height 179
type textarea "s"
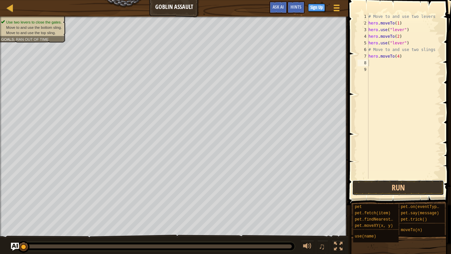
drag, startPoint x: 383, startPoint y: 189, endPoint x: 379, endPoint y: 187, distance: 4.2
click at [383, 189] on button "Run" at bounding box center [398, 187] width 92 height 15
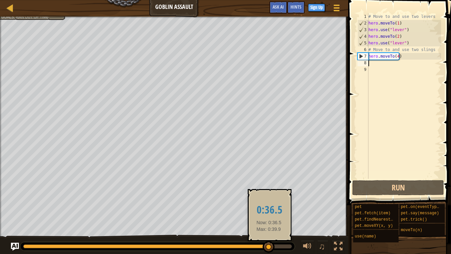
drag, startPoint x: 161, startPoint y: 245, endPoint x: 272, endPoint y: 243, distance: 111.1
click at [272, 243] on div at bounding box center [269, 247] width 12 height 12
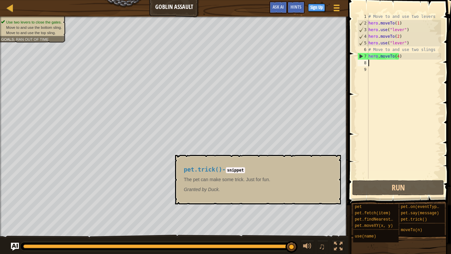
scroll to position [0, 0]
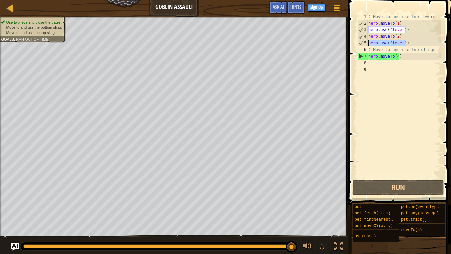
drag, startPoint x: 406, startPoint y: 42, endPoint x: 361, endPoint y: 41, distance: 45.4
click at [361, 41] on div "1 2 3 4 5 6 7 8 9 # Move to and use two levers hero . moveTo ( 1 ) hero . use (…" at bounding box center [398, 96] width 85 height 166
type textarea "hero.use("lever")"
click at [377, 64] on div "# Move to and use two levers hero . moveTo ( 1 ) hero . use ( "lever" ) hero . …" at bounding box center [404, 102] width 74 height 179
paste textarea "hero.use("lever")"
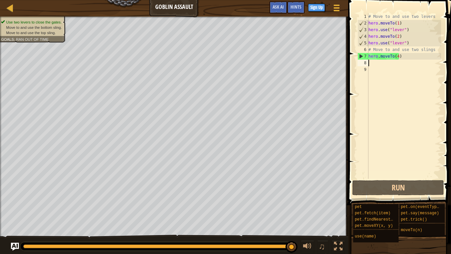
type textarea "hero.use("lever")"
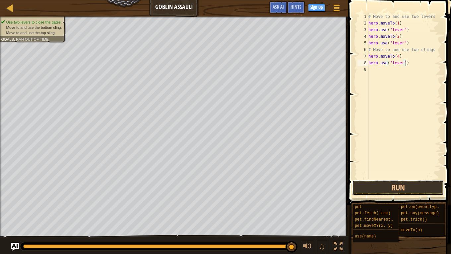
click at [388, 184] on button "Run" at bounding box center [398, 187] width 92 height 15
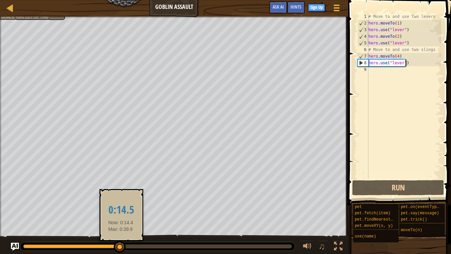
drag, startPoint x: 136, startPoint y: 243, endPoint x: 107, endPoint y: 244, distance: 28.5
click at [114, 244] on div at bounding box center [120, 247] width 12 height 12
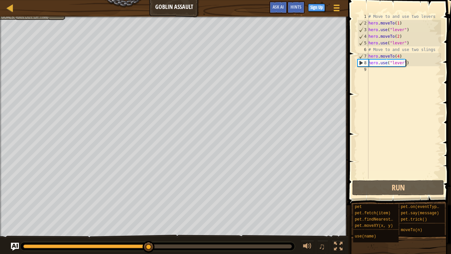
click at [374, 70] on div "# Move to and use two levers hero . moveTo ( 1 ) hero . use ( "lever" ) hero . …" at bounding box center [404, 102] width 74 height 179
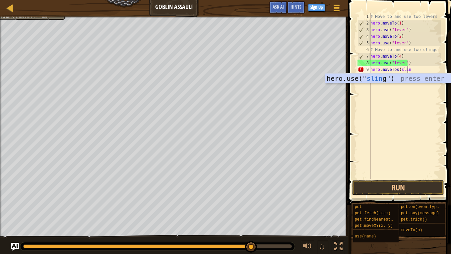
scroll to position [3, 3]
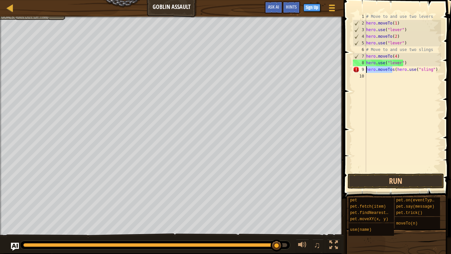
drag, startPoint x: 391, startPoint y: 69, endPoint x: 362, endPoint y: 70, distance: 29.5
click at [362, 70] on div "hero.moveTos(hero.use("sling") 1 2 3 4 5 6 7 8 9 10 # Move to and use two lever…" at bounding box center [395, 92] width 89 height 159
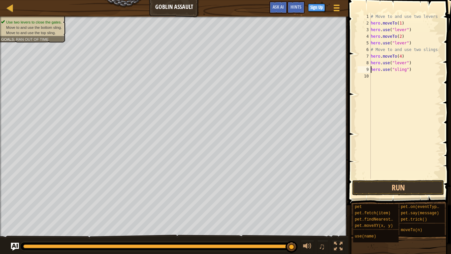
type textarea "hero.use("sling")"
click at [390, 192] on button "Run" at bounding box center [398, 187] width 92 height 15
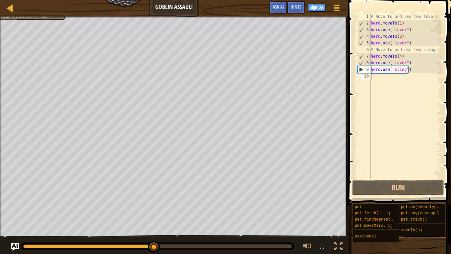
click at [380, 77] on div "# Move to and use two levers hero . moveTo ( 1 ) hero . use ( "lever" ) hero . …" at bounding box center [405, 102] width 72 height 179
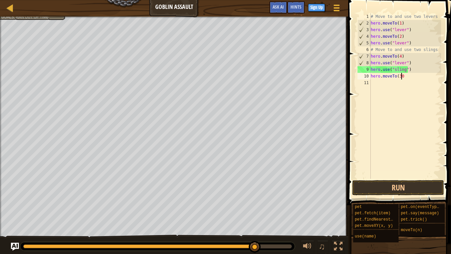
scroll to position [3, 2]
type textarea "hero.moveTo(3)"
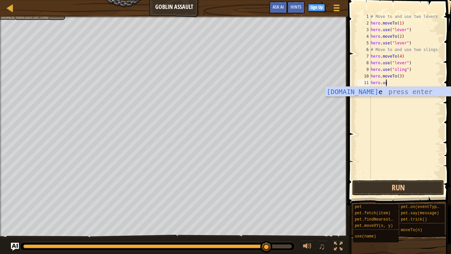
scroll to position [3, 1]
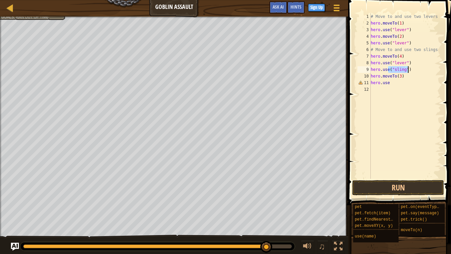
drag, startPoint x: 388, startPoint y: 70, endPoint x: 410, endPoint y: 71, distance: 22.2
click at [410, 71] on div "# Move to and use two levers hero . moveTo ( 1 ) hero . use ( "lever" ) hero . …" at bounding box center [405, 102] width 72 height 179
click at [393, 83] on div "# Move to and use two levers hero . moveTo ( 1 ) hero . use ( "lever" ) hero . …" at bounding box center [405, 102] width 72 height 179
paste textarea "("sling")"
type textarea "hero.use("sling")"
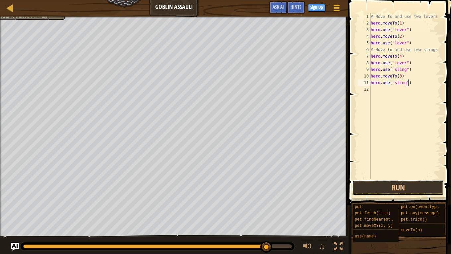
click at [398, 185] on button "Run" at bounding box center [398, 187] width 92 height 15
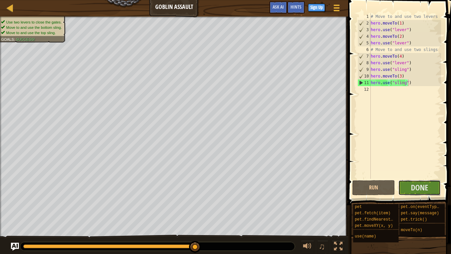
click at [414, 188] on span "Done" at bounding box center [419, 187] width 17 height 11
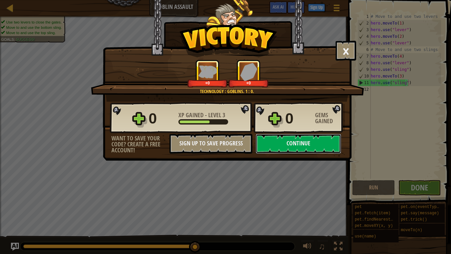
click at [301, 143] on button "Continue" at bounding box center [299, 144] width 86 height 20
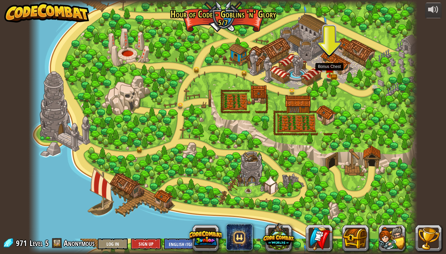
click at [328, 75] on img at bounding box center [330, 69] width 10 height 16
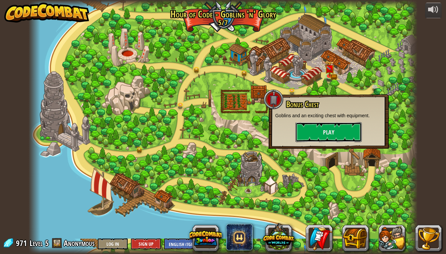
click at [334, 131] on button "Play" at bounding box center [328, 132] width 66 height 20
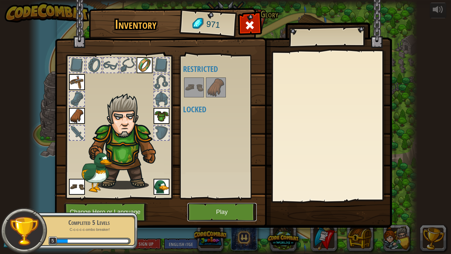
click at [227, 206] on button "Play" at bounding box center [221, 212] width 69 height 18
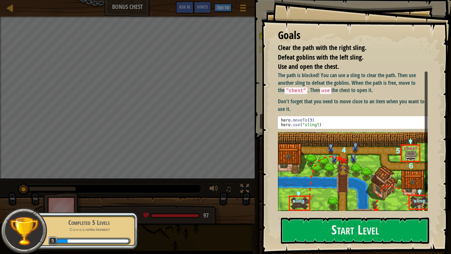
click at [352, 232] on button "Start Level" at bounding box center [355, 231] width 148 height 26
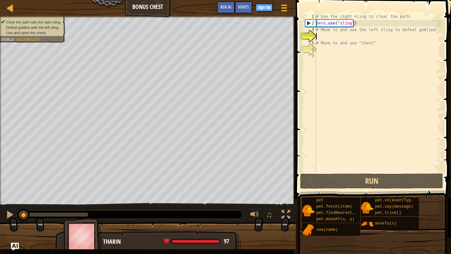
click at [321, 38] on div "# Use the right sling to clear the path. hero . use ( "sling" ) # Move to and u…" at bounding box center [378, 99] width 126 height 172
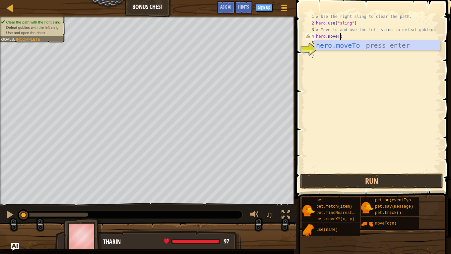
scroll to position [3, 2]
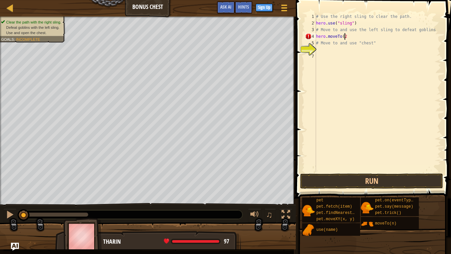
type textarea "hero.moveTo(2)"
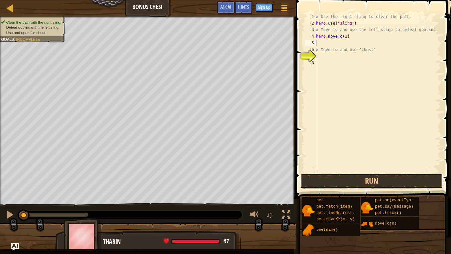
click at [384, 185] on button "Run" at bounding box center [371, 181] width 143 height 15
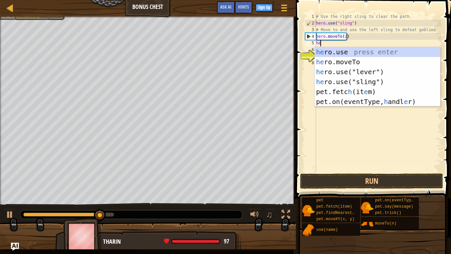
type textarea "h"
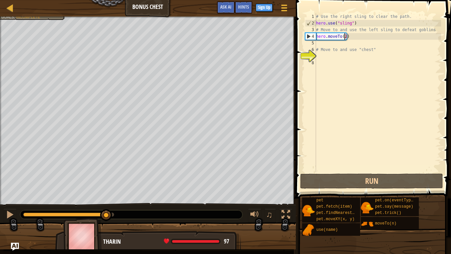
click at [345, 35] on div "# Use the right sling to clear the path. hero . use ( "sling" ) # Move to and u…" at bounding box center [378, 99] width 126 height 172
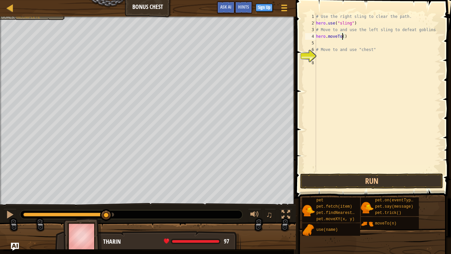
type textarea "hero.moveTo(3)"
click at [321, 44] on div "# Use the right sling to clear the path. hero . use ( "sling" ) # Move to and u…" at bounding box center [378, 99] width 126 height 172
drag, startPoint x: 341, startPoint y: 25, endPoint x: 309, endPoint y: 23, distance: 31.9
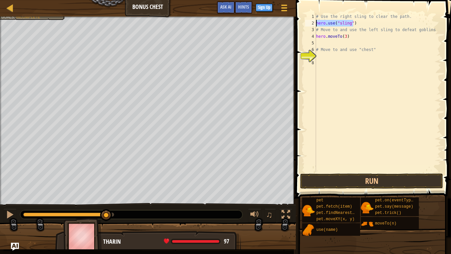
click at [309, 23] on div "1 2 3 4 5 6 7 8 # Use the right sling to clear the path. hero . use ( "sling" )…" at bounding box center [372, 92] width 137 height 159
type textarea "hero.use("sling")"
click at [324, 43] on div "# Use the right sling to clear the path. hero . use ( "sling" ) # Move to and u…" at bounding box center [378, 99] width 126 height 172
paste textarea "hero.use("sling")"
type textarea "hero.use("sling")"
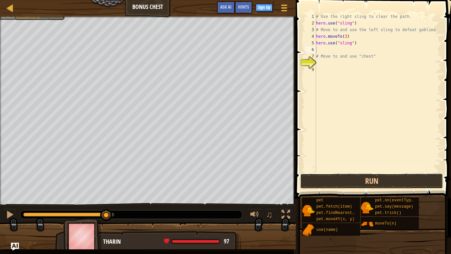
click at [343, 184] on button "Run" at bounding box center [371, 181] width 143 height 15
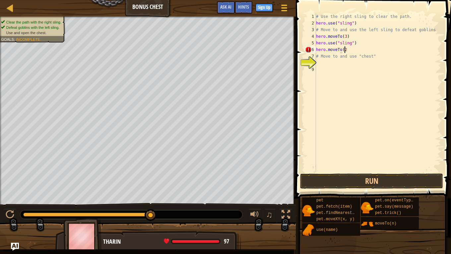
scroll to position [3, 2]
type textarea "hero.moveTo(2)"
click at [325, 60] on div "# Use the right sling to clear the path. hero . use ( "sling" ) # Move to and u…" at bounding box center [378, 99] width 126 height 172
type textarea "hero.moveTo(4)"
click at [389, 184] on button "Run" at bounding box center [371, 181] width 143 height 15
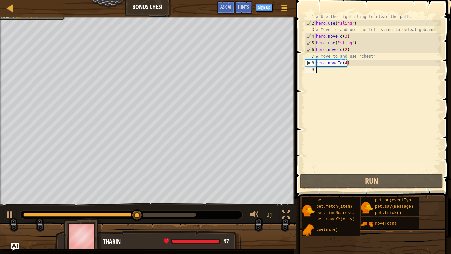
click at [324, 70] on div "# Use the right sling to clear the path. hero . use ( "sling" ) # Move to and u…" at bounding box center [378, 99] width 126 height 172
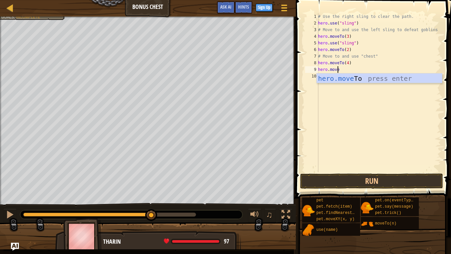
scroll to position [3, 1]
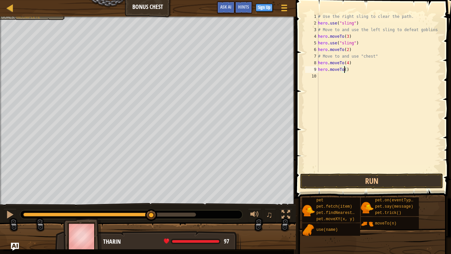
type textarea "hero.moveTo(6)"
click at [328, 80] on div "# Use the right sling to clear the path. hero . use ( "sling" ) # Move to and u…" at bounding box center [379, 99] width 124 height 172
type textarea "hero.use("chest")"
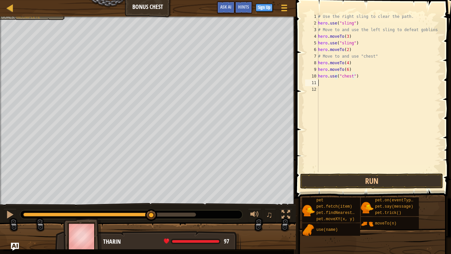
scroll to position [3, 0]
click at [383, 182] on button "Run" at bounding box center [371, 181] width 143 height 15
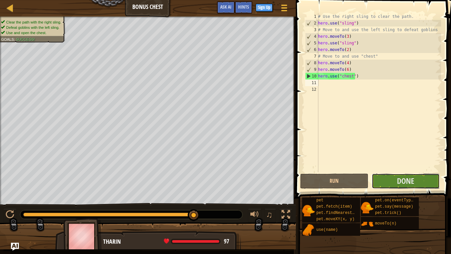
click at [395, 180] on button "Done" at bounding box center [406, 181] width 68 height 15
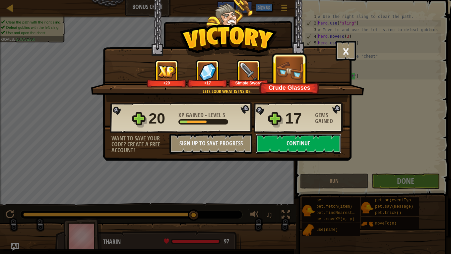
click at [308, 144] on button "Continue" at bounding box center [299, 144] width 86 height 20
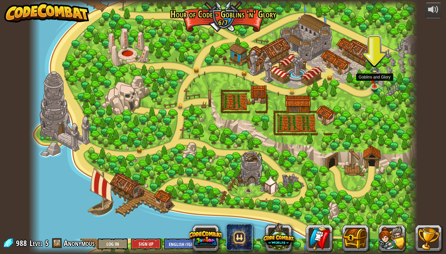
click at [375, 83] on img at bounding box center [375, 78] width 10 height 20
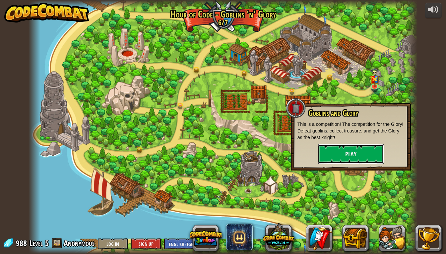
click at [343, 156] on button "Play" at bounding box center [351, 154] width 66 height 20
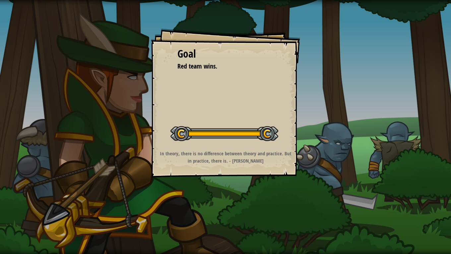
click at [221, 106] on div "Goal Red team wins. Start Level Error loading from server. Try refreshing the p…" at bounding box center [225, 103] width 149 height 149
click at [345, 127] on div "Goal Red team wins. Start Level Error loading from server. Try refreshing the p…" at bounding box center [225, 127] width 451 height 254
click at [350, 125] on div "Goal Red team wins. Start Level Error loading from server. Try refreshing the p…" at bounding box center [225, 127] width 451 height 254
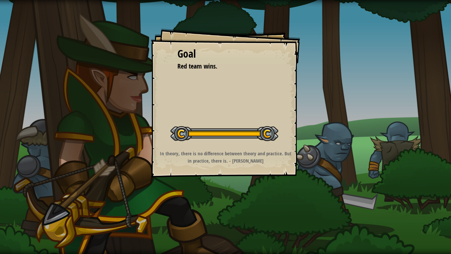
drag, startPoint x: 93, startPoint y: 137, endPoint x: 104, endPoint y: 161, distance: 26.9
click at [104, 161] on div "Goal Red team wins. Start Level Error loading from server. Try refreshing the p…" at bounding box center [225, 127] width 451 height 254
click at [136, 76] on div "Goal Red team wins. Start Level Error loading from server. Try refreshing the p…" at bounding box center [225, 127] width 451 height 254
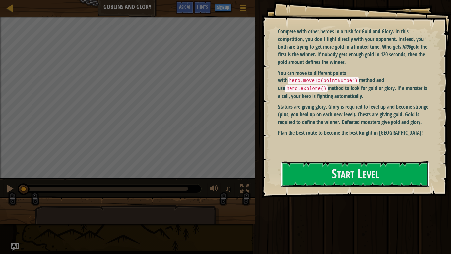
click at [335, 172] on button "Start Level" at bounding box center [355, 174] width 148 height 26
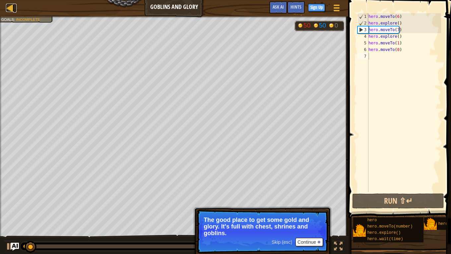
click at [9, 8] on div at bounding box center [10, 8] width 8 height 8
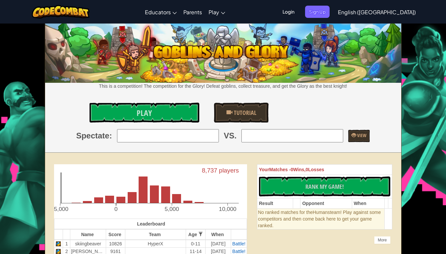
click at [155, 112] on link "Play" at bounding box center [144, 113] width 110 height 20
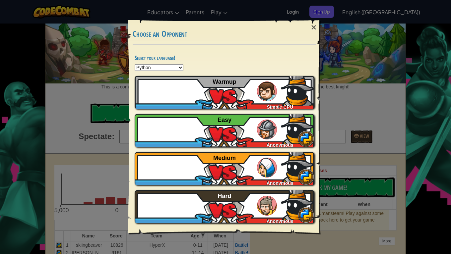
click at [316, 28] on div "×" at bounding box center [313, 27] width 15 height 19
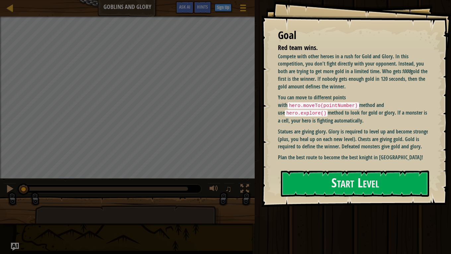
click at [115, 11] on div "Ladder Goblins and Glory Game Menu Done Sign Up Hints Ask AI" at bounding box center [127, 8] width 255 height 17
click at [311, 182] on button "Start Level" at bounding box center [355, 184] width 148 height 26
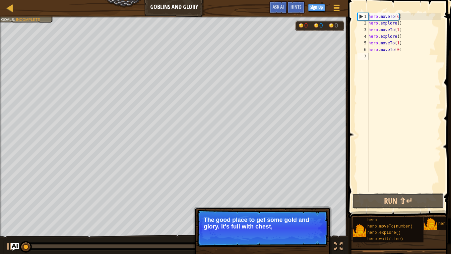
click at [373, 205] on button "Run ⇧↵" at bounding box center [398, 201] width 92 height 15
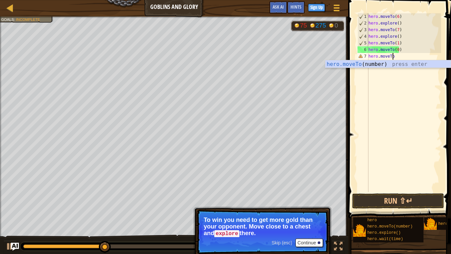
scroll to position [3, 2]
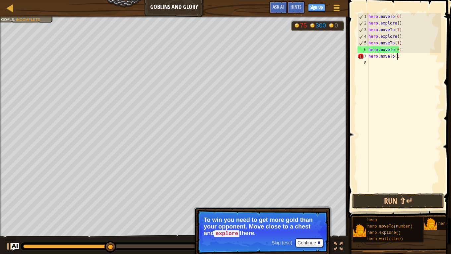
type textarea "hero.moveTo(6)"
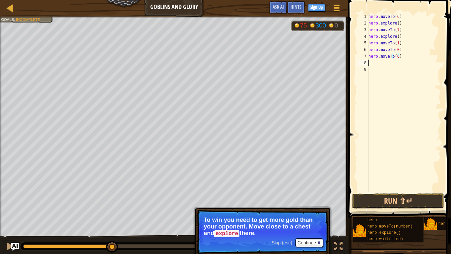
scroll to position [3, 0]
click at [308, 243] on button "Continue" at bounding box center [309, 243] width 28 height 9
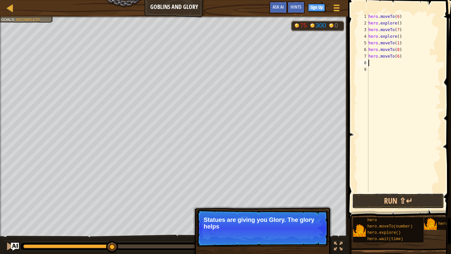
click at [381, 202] on button "Run ⇧↵" at bounding box center [398, 201] width 92 height 15
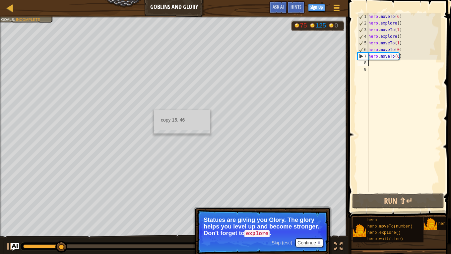
click at [396, 56] on div "hero . moveTo ( 6 ) hero . explore ( ) hero . moveTo ( 7 ) hero . explore ( ) h…" at bounding box center [404, 109] width 74 height 192
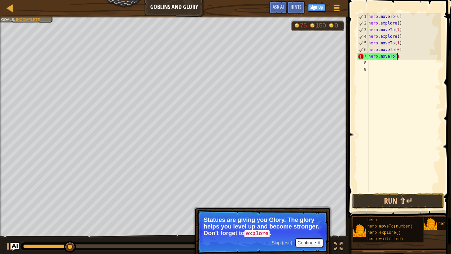
scroll to position [3, 2]
type textarea "hero.moveTo(12)"
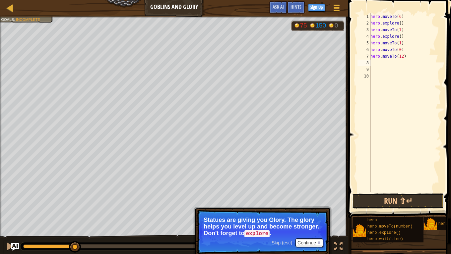
click at [397, 204] on button "Run ⇧↵" at bounding box center [398, 201] width 92 height 15
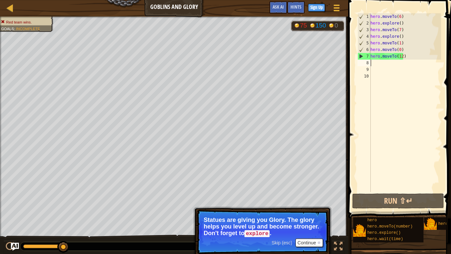
click at [401, 56] on div "hero . moveTo ( 6 ) hero . explore ( ) hero . moveTo ( 7 ) hero . explore ( ) h…" at bounding box center [405, 109] width 72 height 192
type textarea "hero.moveTo(12)"
click at [400, 56] on div "hero . moveTo ( 6 ) hero . explore ( ) hero . moveTo ( 7 ) hero . explore ( ) h…" at bounding box center [405, 109] width 72 height 192
drag, startPoint x: 405, startPoint y: 57, endPoint x: 371, endPoint y: 56, distance: 33.8
click at [371, 56] on div "hero . moveTo ( 6 ) hero . explore ( ) hero . moveTo ( 7 ) hero . explore ( ) h…" at bounding box center [405, 109] width 72 height 192
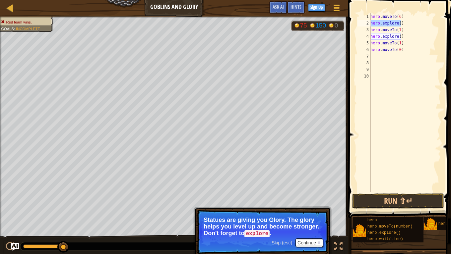
drag, startPoint x: 402, startPoint y: 22, endPoint x: 368, endPoint y: 23, distance: 34.2
click at [368, 23] on div "1 2 3 4 5 6 7 8 9 10 hero . moveTo ( 6 ) hero . explore ( ) hero . moveTo ( 7 )…" at bounding box center [398, 102] width 85 height 179
type textarea "hero.explore()"
click at [382, 57] on div "hero . moveTo ( 6 ) hero . explore ( ) hero . moveTo ( 7 ) hero . explore ( ) h…" at bounding box center [405, 109] width 72 height 192
paste textarea "hero.explore()"
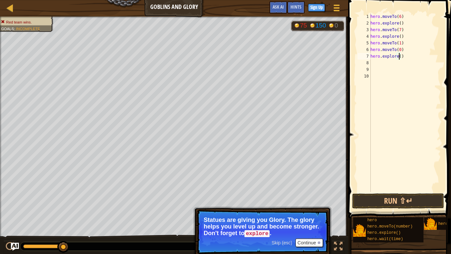
click at [399, 56] on div "hero . moveTo ( 6 ) hero . explore ( ) hero . moveTo ( 7 ) hero . explore ( ) h…" at bounding box center [405, 109] width 72 height 192
type textarea "hero.explore(12)"
click at [379, 64] on div "hero . moveTo ( 6 ) hero . explore ( ) hero . moveTo ( 7 ) hero . explore ( ) h…" at bounding box center [405, 109] width 72 height 192
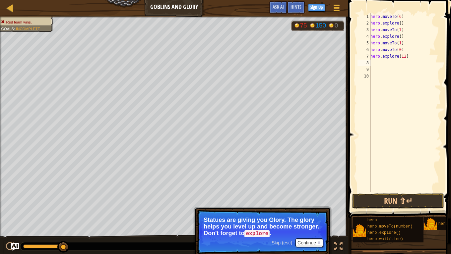
click at [378, 63] on div "hero . moveTo ( 6 ) hero . explore ( ) hero . moveTo ( 7 ) hero . explore ( ) h…" at bounding box center [405, 109] width 72 height 192
drag, startPoint x: 400, startPoint y: 49, endPoint x: 371, endPoint y: 50, distance: 29.9
click at [371, 50] on div "hero . moveTo ( 6 ) hero . explore ( ) hero . moveTo ( 7 ) hero . explore ( ) h…" at bounding box center [405, 109] width 72 height 192
type textarea "hero.moveTo(0)"
click at [424, 76] on div "hero . moveTo ( 6 ) hero . explore ( ) hero . moveTo ( 7 ) hero . explore ( ) h…" at bounding box center [405, 109] width 72 height 192
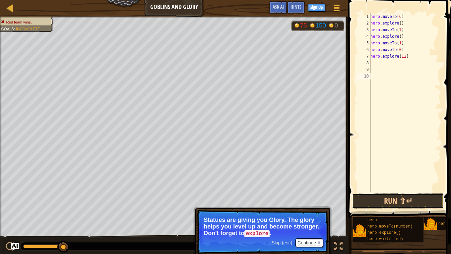
click at [394, 197] on button "Run ⇧↵" at bounding box center [398, 201] width 92 height 15
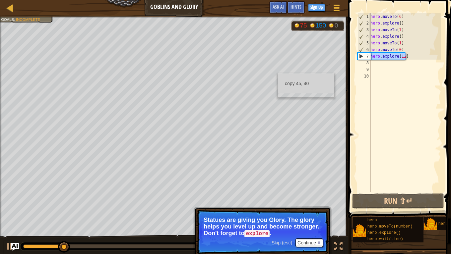
drag, startPoint x: 399, startPoint y: 55, endPoint x: 359, endPoint y: 56, distance: 40.1
click at [359, 56] on div "1 2 3 4 5 6 7 8 9 10 hero . moveTo ( 6 ) hero . explore ( ) hero . moveTo ( 7 )…" at bounding box center [398, 102] width 85 height 179
type textarea "hero.explore(12)"
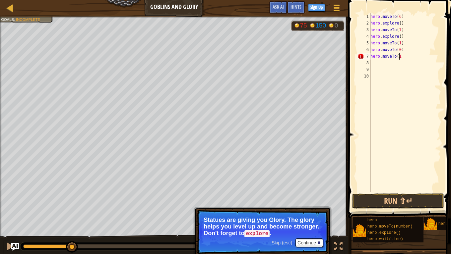
scroll to position [3, 2]
type textarea "hero.moveTo(12)"
click at [382, 62] on div "hero . moveTo ( 6 ) hero . explore ( ) hero . moveTo ( 7 ) hero . explore ( ) h…" at bounding box center [405, 109] width 72 height 192
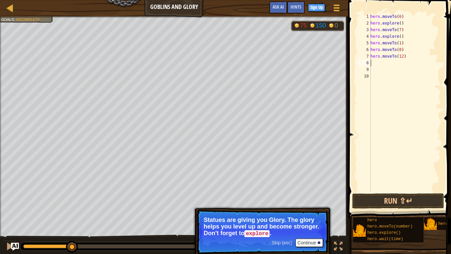
type textarea "V"
paste textarea "hero.explore(12)"
type textarea "hero.explore(12)"
click at [401, 203] on button "Run ⇧↵" at bounding box center [398, 201] width 92 height 15
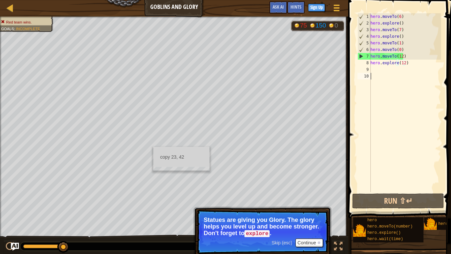
click at [400, 80] on div "hero . moveTo ( 6 ) hero . explore ( ) hero . moveTo ( 7 ) hero . explore ( ) h…" at bounding box center [405, 109] width 72 height 192
click at [402, 57] on div "hero . moveTo ( 6 ) hero . explore ( ) hero . moveTo ( 7 ) hero . explore ( ) h…" at bounding box center [405, 109] width 72 height 192
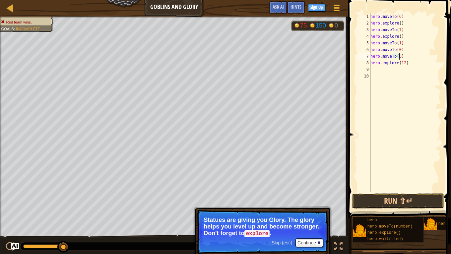
scroll to position [3, 2]
type textarea "hero.moveTo(6)"
click at [402, 200] on button "Run ⇧↵" at bounding box center [398, 201] width 92 height 15
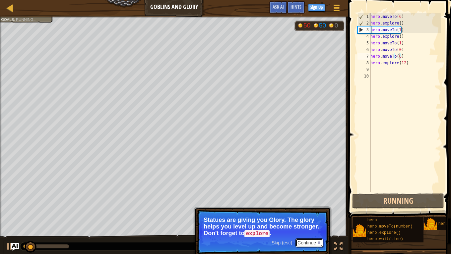
click at [305, 243] on button "Continue" at bounding box center [309, 243] width 28 height 9
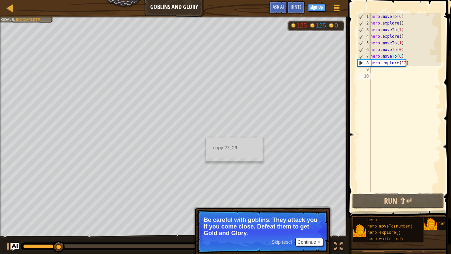
drag, startPoint x: 215, startPoint y: 141, endPoint x: 398, endPoint y: 93, distance: 188.8
click at [398, 93] on div "hero . moveTo ( 6 ) hero . explore ( ) hero . moveTo ( 7 ) hero . explore ( ) h…" at bounding box center [405, 109] width 72 height 192
drag, startPoint x: 403, startPoint y: 63, endPoint x: 409, endPoint y: 82, distance: 20.4
click at [403, 63] on div "hero . moveTo ( 6 ) hero . explore ( ) hero . moveTo ( 7 ) hero . explore ( ) h…" at bounding box center [405, 109] width 72 height 192
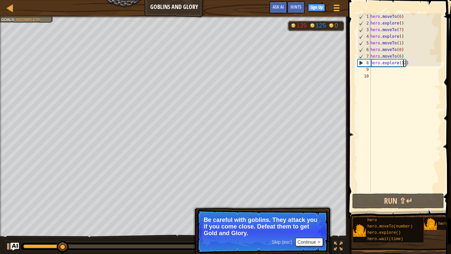
type textarea "hero.explore()"
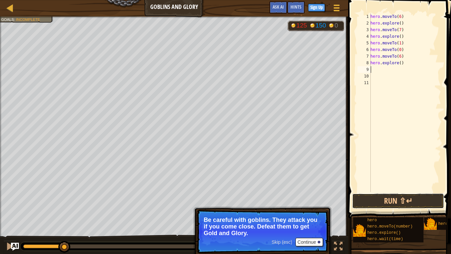
click at [412, 205] on button "Run ⇧↵" at bounding box center [398, 201] width 92 height 15
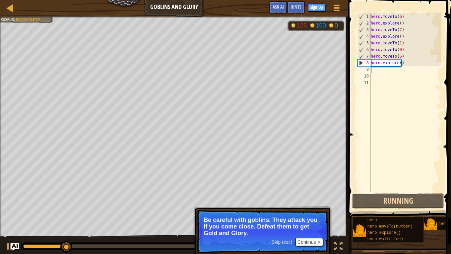
click at [374, 71] on div "hero . moveTo ( 6 ) hero . explore ( ) hero . moveTo ( 7 ) hero . explore ( ) h…" at bounding box center [405, 109] width 72 height 192
click at [301, 242] on button "Continue" at bounding box center [309, 242] width 28 height 9
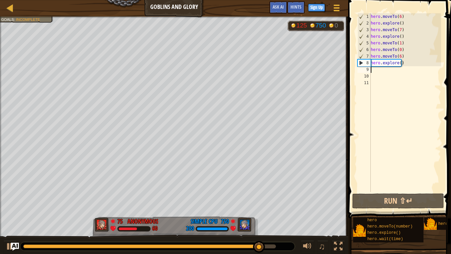
click at [386, 89] on div "hero . moveTo ( 6 ) hero . explore ( ) hero . moveTo ( 7 ) hero . explore ( ) h…" at bounding box center [405, 109] width 72 height 192
click at [388, 206] on button "Run ⇧↵" at bounding box center [398, 201] width 92 height 15
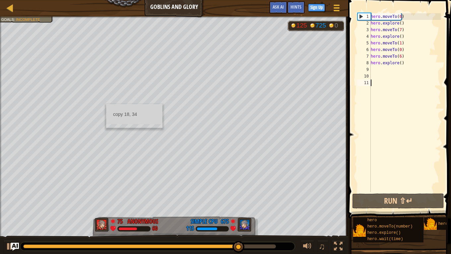
click at [382, 69] on div "hero . moveTo ( 6 ) hero . explore ( ) hero . moveTo ( 7 ) hero . explore ( ) h…" at bounding box center [405, 109] width 72 height 192
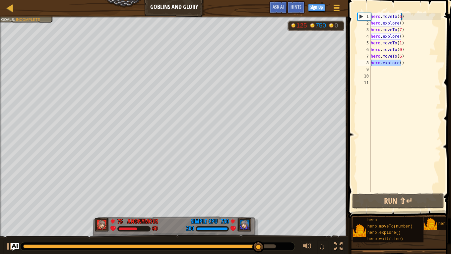
drag, startPoint x: 404, startPoint y: 63, endPoint x: 368, endPoint y: 62, distance: 36.8
click at [368, 62] on div "1 2 3 4 5 6 7 8 9 10 11 hero . moveTo ( 6 ) hero . explore ( ) hero . moveTo ( …" at bounding box center [398, 102] width 85 height 179
type textarea "hero.explore()"
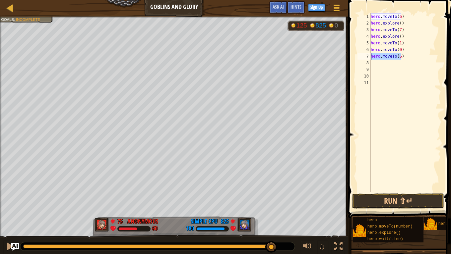
drag, startPoint x: 406, startPoint y: 59, endPoint x: 358, endPoint y: 58, distance: 48.4
click at [358, 58] on div "1 2 3 4 5 6 7 8 9 10 11 hero . moveTo ( 6 ) hero . explore ( ) hero . moveTo ( …" at bounding box center [398, 102] width 85 height 179
type textarea "hero.moveTo(6)"
click at [376, 66] on div "hero . moveTo ( 6 ) hero . explore ( ) hero . moveTo ( 7 ) hero . explore ( ) h…" at bounding box center [405, 109] width 72 height 192
paste textarea "hero.moveTo(6)"
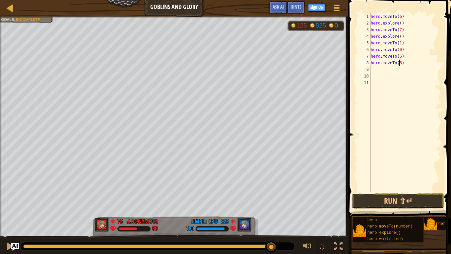
click at [399, 63] on div "hero . moveTo ( 6 ) hero . explore ( ) hero . moveTo ( 7 ) hero . explore ( ) h…" at bounding box center [405, 109] width 72 height 192
type textarea "hero.moveTo(7)"
click at [389, 201] on button "Run ⇧↵" at bounding box center [398, 201] width 92 height 15
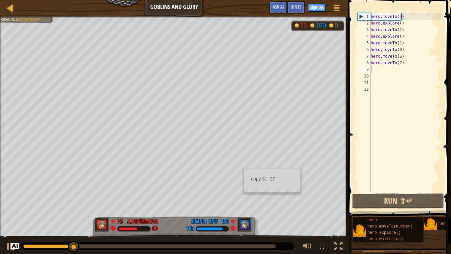
paste textarea "hero.moveTo(6)"
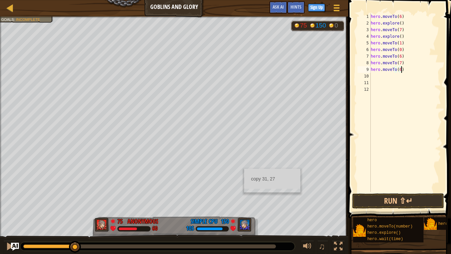
click at [399, 69] on div "hero . moveTo ( 6 ) hero . explore ( ) hero . moveTo ( 7 ) hero . explore ( ) h…" at bounding box center [405, 109] width 72 height 192
type textarea "hero.moveTo(12)"
click at [406, 203] on button "Run ⇧↵" at bounding box center [398, 201] width 92 height 15
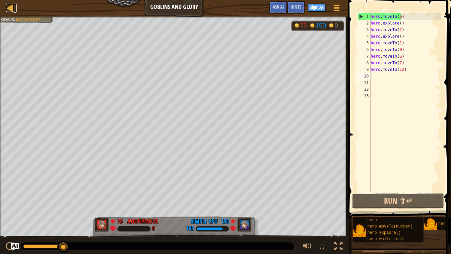
click at [8, 8] on div at bounding box center [10, 8] width 8 height 8
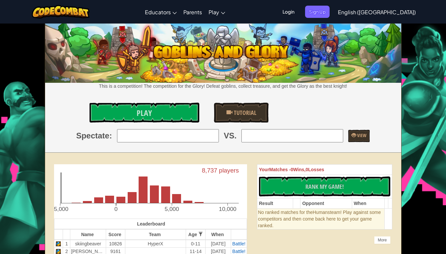
click at [155, 120] on link "Play" at bounding box center [144, 113] width 110 height 20
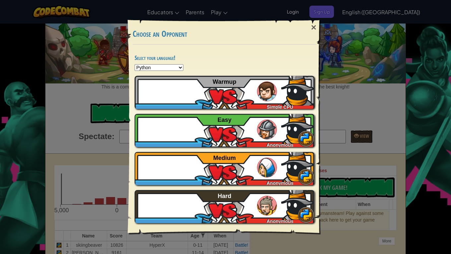
click at [314, 26] on div "×" at bounding box center [313, 27] width 15 height 19
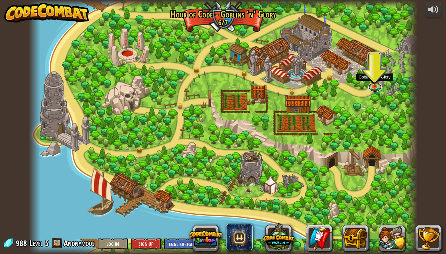
click at [372, 88] on link at bounding box center [374, 87] width 13 height 10
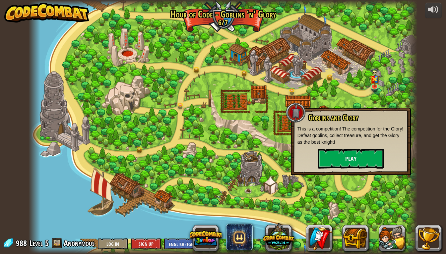
click at [349, 170] on div "Goblins and Glory This is a competition! The competition for the Glory! Defeat …" at bounding box center [351, 142] width 120 height 68
click at [350, 160] on button "Play" at bounding box center [351, 159] width 66 height 20
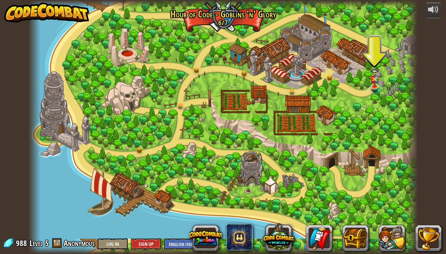
drag, startPoint x: 376, startPoint y: 109, endPoint x: 327, endPoint y: 103, distance: 48.4
click at [317, 109] on div at bounding box center [223, 127] width 389 height 254
drag, startPoint x: 348, startPoint y: 103, endPoint x: 314, endPoint y: 100, distance: 34.3
drag, startPoint x: 314, startPoint y: 100, endPoint x: 29, endPoint y: 57, distance: 288.0
click at [29, 57] on div at bounding box center [35, 127] width 12 height 254
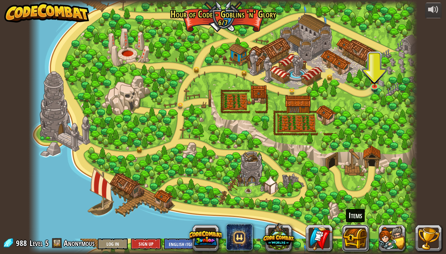
click at [350, 235] on button at bounding box center [355, 238] width 27 height 27
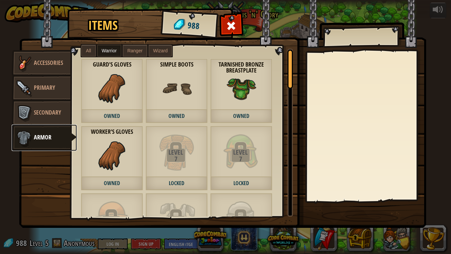
click at [52, 138] on link "Armor" at bounding box center [44, 138] width 65 height 27
click at [155, 49] on span "Wizard" at bounding box center [160, 50] width 15 height 5
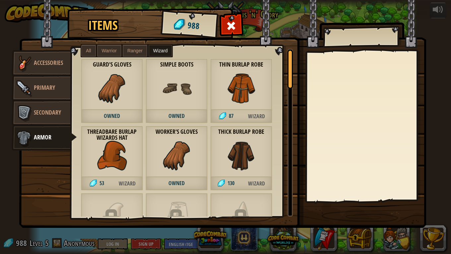
click at [134, 48] on span "Ranger" at bounding box center [134, 50] width 15 height 5
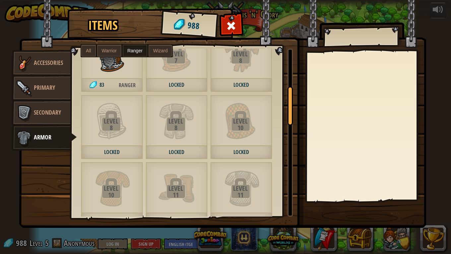
scroll to position [99, 0]
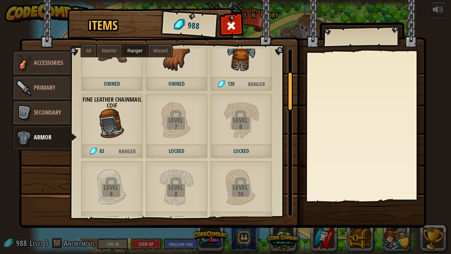
click at [115, 51] on span "Warrior" at bounding box center [109, 50] width 15 height 5
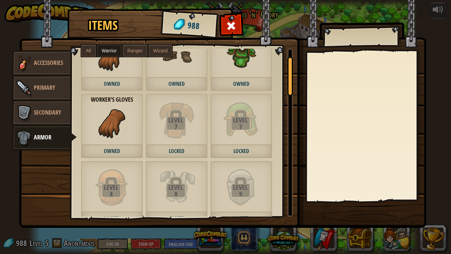
scroll to position [0, 0]
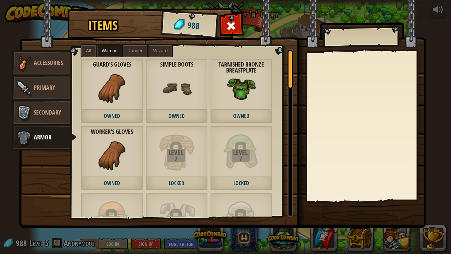
click at [87, 47] on label "All" at bounding box center [88, 51] width 15 height 12
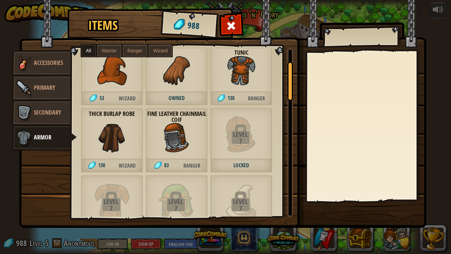
scroll to position [166, 0]
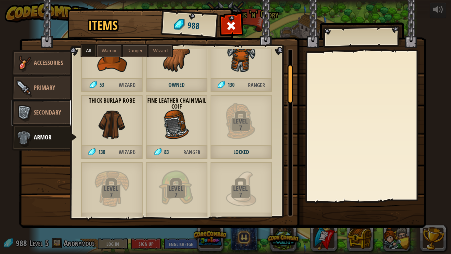
click at [43, 119] on link "Secondary" at bounding box center [41, 113] width 59 height 27
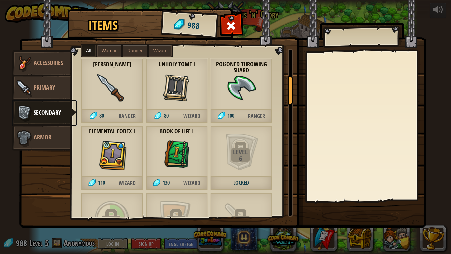
scroll to position [0, 0]
click at [43, 85] on span "Primary" at bounding box center [44, 88] width 21 height 8
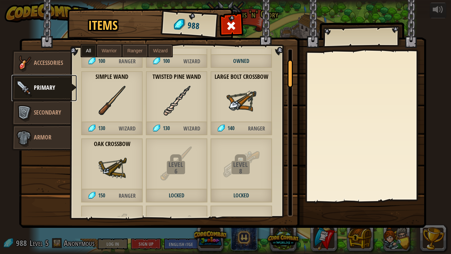
scroll to position [33, 0]
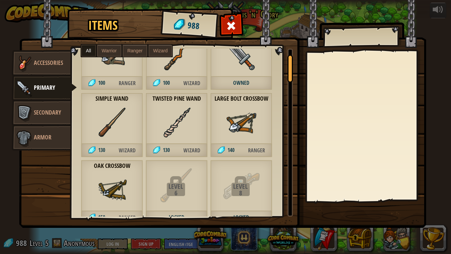
click at [173, 132] on img at bounding box center [177, 123] width 30 height 30
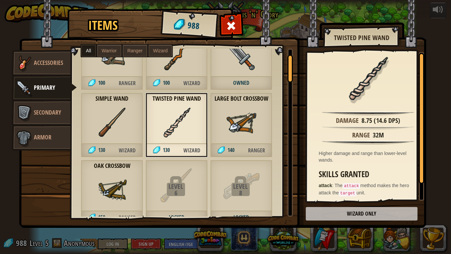
click at [127, 129] on img at bounding box center [112, 123] width 30 height 30
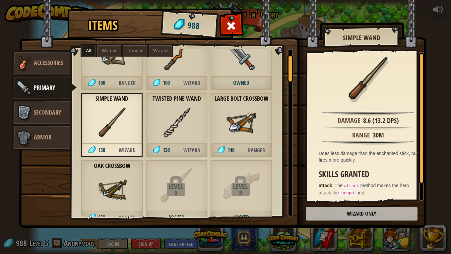
click at [104, 52] on span "Warrior" at bounding box center [109, 50] width 15 height 5
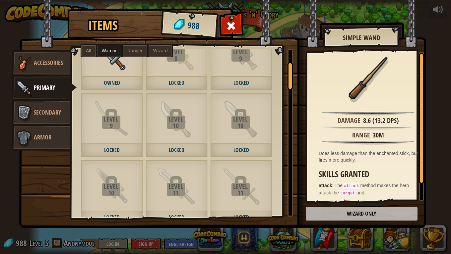
scroll to position [0, 0]
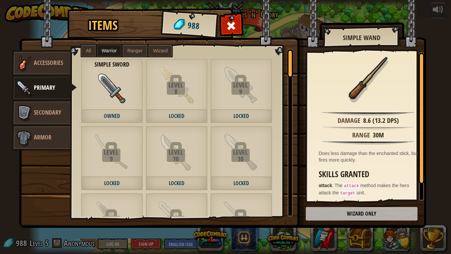
click at [125, 97] on img at bounding box center [112, 89] width 30 height 30
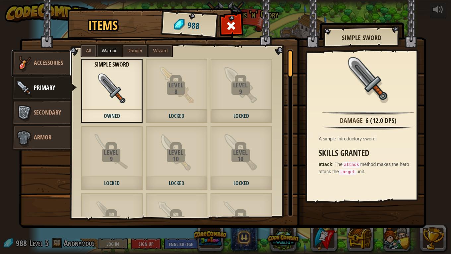
click at [52, 70] on link "Accessories" at bounding box center [41, 63] width 59 height 27
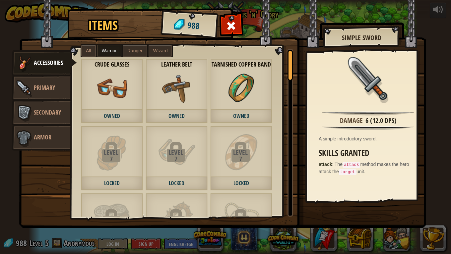
click at [117, 97] on img at bounding box center [112, 89] width 30 height 30
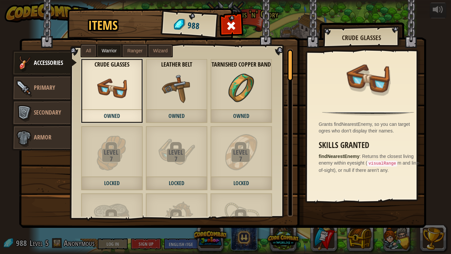
click at [207, 103] on div "Leather Belt Owned" at bounding box center [177, 91] width 62 height 65
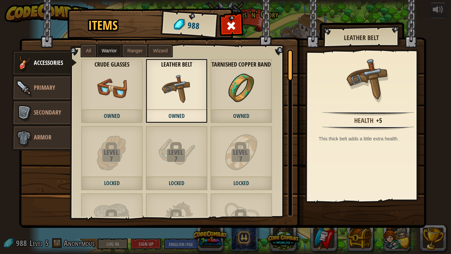
click at [253, 98] on img at bounding box center [241, 89] width 30 height 30
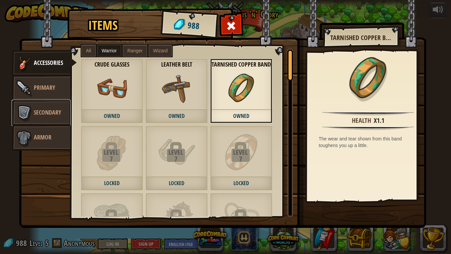
click at [41, 116] on span "Secondary" at bounding box center [47, 112] width 27 height 8
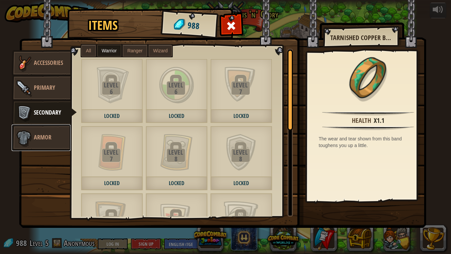
click at [53, 143] on link "Armor" at bounding box center [41, 138] width 59 height 27
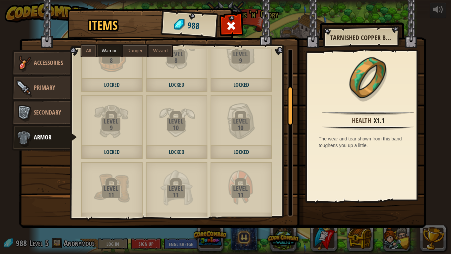
click at [91, 53] on label "All" at bounding box center [88, 51] width 15 height 12
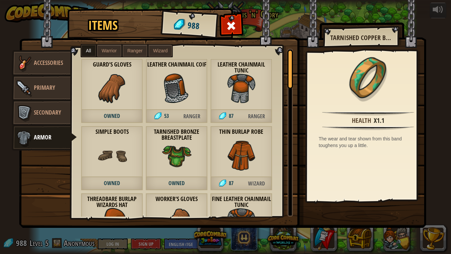
click at [113, 50] on span "Warrior" at bounding box center [109, 50] width 15 height 5
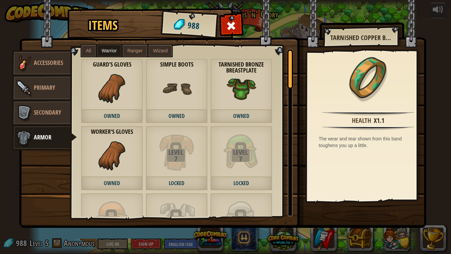
click at [152, 45] on label "Wizard" at bounding box center [160, 51] width 24 height 12
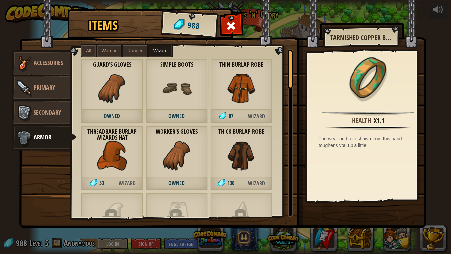
click at [120, 159] on img at bounding box center [112, 156] width 30 height 30
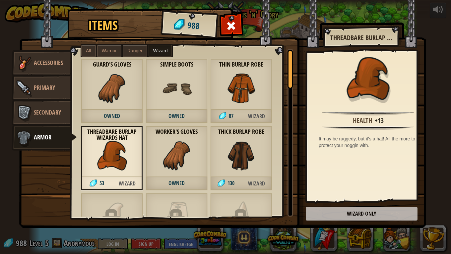
click at [333, 216] on img at bounding box center [222, 107] width 407 height 241
click at [357, 211] on img at bounding box center [222, 107] width 407 height 241
click at [27, 57] on img at bounding box center [24, 63] width 20 height 20
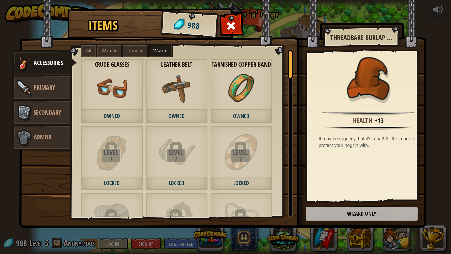
click at [232, 27] on span at bounding box center [231, 26] width 11 height 11
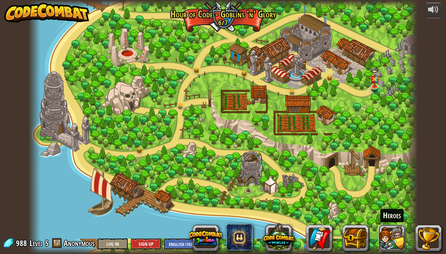
click at [394, 241] on button at bounding box center [392, 238] width 27 height 27
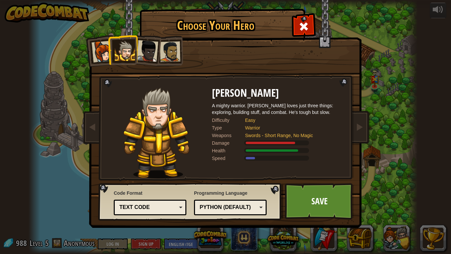
click at [150, 48] on div at bounding box center [147, 51] width 22 height 22
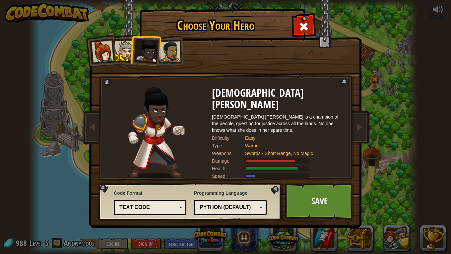
click at [169, 50] on div at bounding box center [170, 51] width 21 height 21
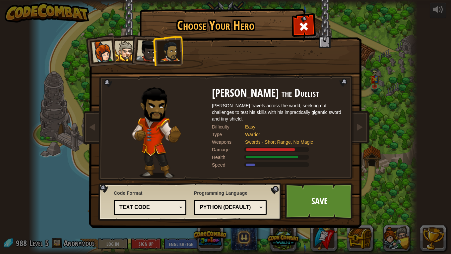
click at [109, 54] on div at bounding box center [102, 52] width 22 height 22
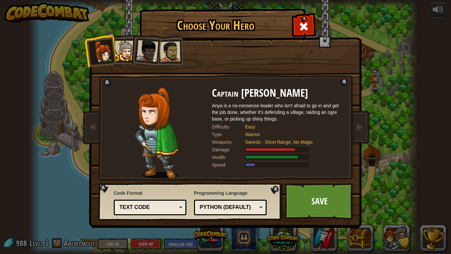
click at [126, 48] on div at bounding box center [125, 51] width 20 height 20
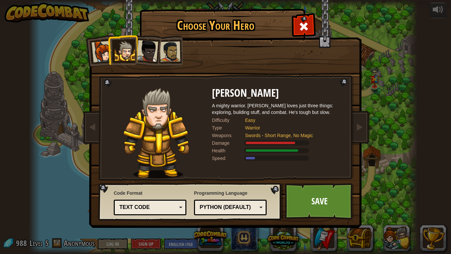
click at [149, 49] on div at bounding box center [147, 51] width 22 height 22
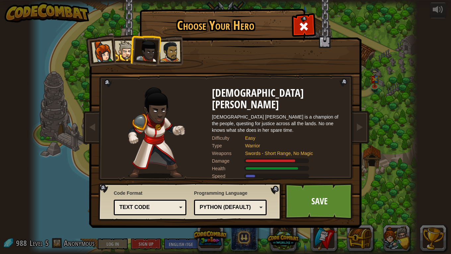
click at [169, 50] on div at bounding box center [170, 51] width 21 height 21
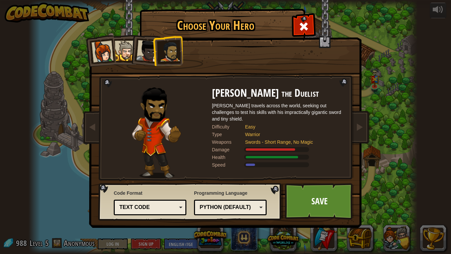
click at [127, 52] on div at bounding box center [125, 51] width 20 height 20
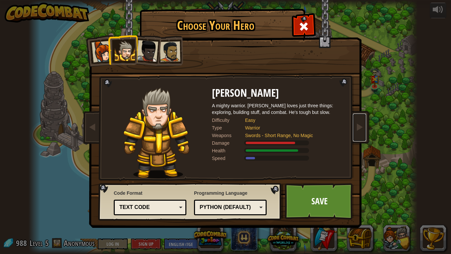
click at [359, 119] on link at bounding box center [359, 128] width 13 height 28
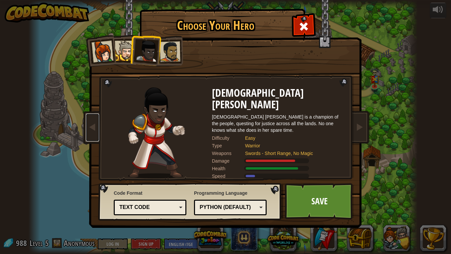
click at [93, 133] on link at bounding box center [92, 128] width 13 height 28
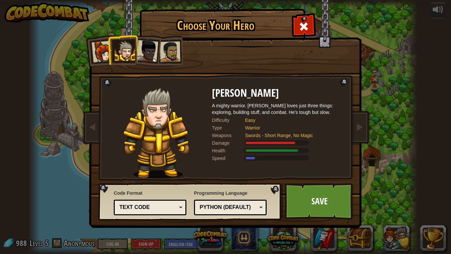
click at [303, 27] on span at bounding box center [303, 26] width 11 height 11
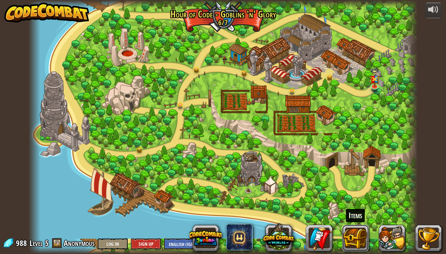
click at [353, 235] on button at bounding box center [355, 238] width 27 height 27
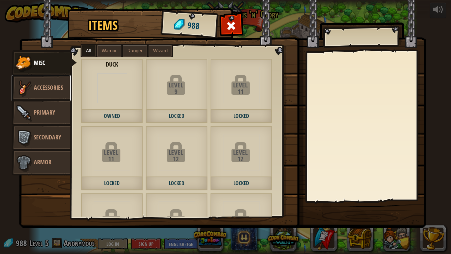
click at [47, 93] on link "Accessories" at bounding box center [41, 88] width 59 height 27
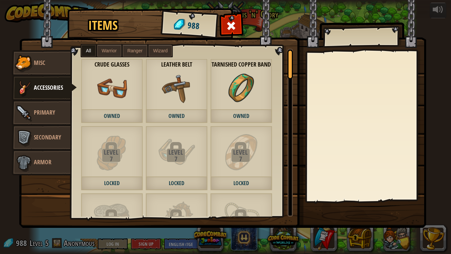
click at [173, 99] on img at bounding box center [177, 89] width 30 height 30
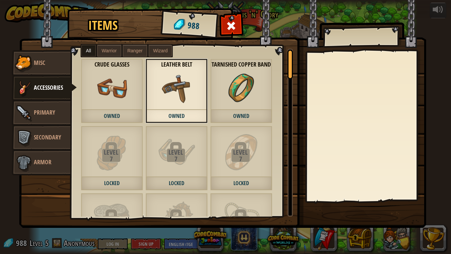
click at [87, 109] on div "Crude Glasses Owned" at bounding box center [112, 91] width 62 height 65
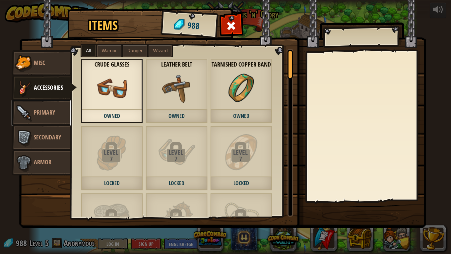
click at [60, 116] on link "Primary" at bounding box center [41, 113] width 59 height 27
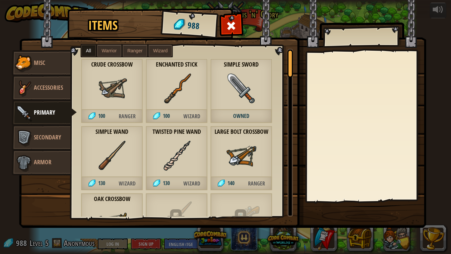
click at [161, 104] on div "Enchanted Stick 100 Wizard" at bounding box center [177, 91] width 62 height 65
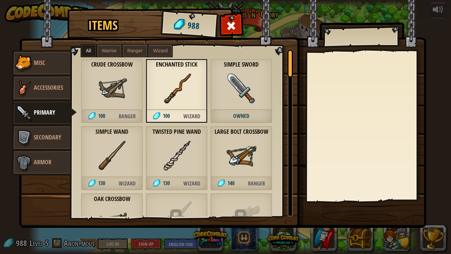
click at [121, 155] on img at bounding box center [112, 156] width 30 height 30
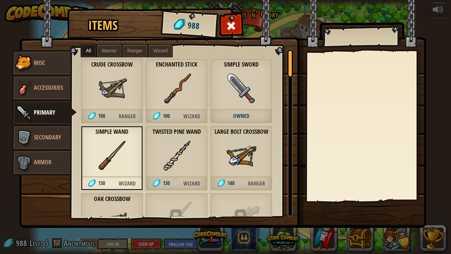
click at [119, 162] on img at bounding box center [112, 156] width 30 height 30
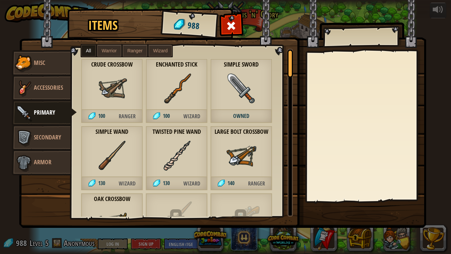
click at [121, 161] on img at bounding box center [112, 156] width 30 height 30
click at [120, 163] on img at bounding box center [112, 156] width 30 height 30
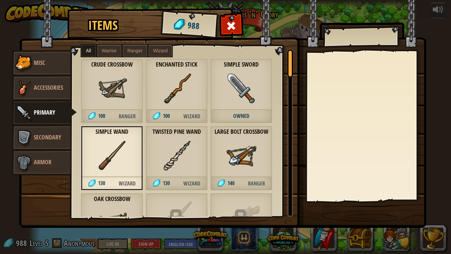
click at [121, 52] on label "Warrior" at bounding box center [109, 51] width 24 height 12
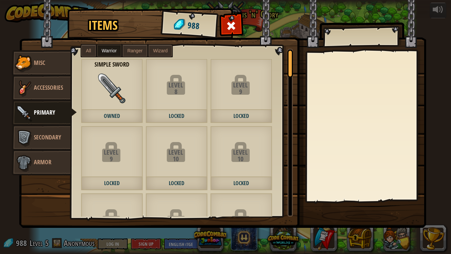
click at [91, 54] on label "All" at bounding box center [88, 51] width 15 height 12
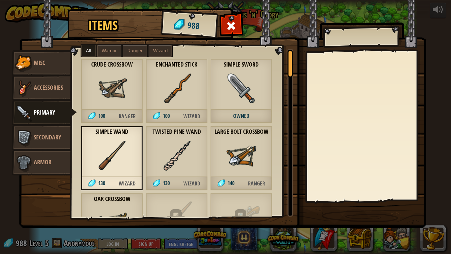
click at [105, 161] on img at bounding box center [112, 156] width 30 height 30
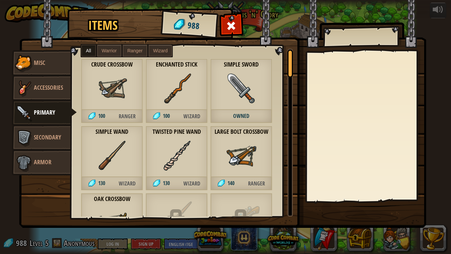
click at [149, 163] on div "Twisted Pine Wand 130 Wizard" at bounding box center [177, 158] width 62 height 65
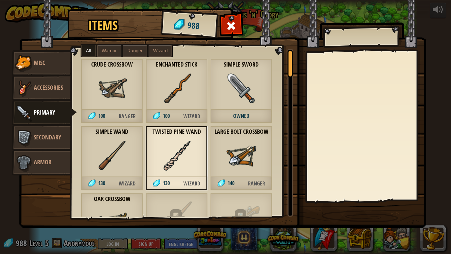
click at [255, 174] on div "Large Bolt Crossbow 140 Ranger" at bounding box center [241, 158] width 62 height 65
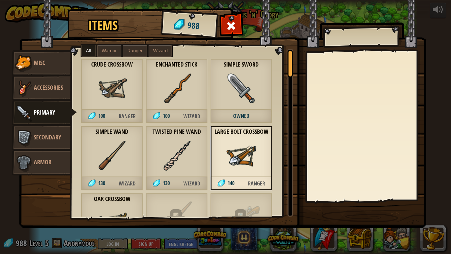
drag, startPoint x: 340, startPoint y: 110, endPoint x: 340, endPoint y: 85, distance: 24.9
click at [338, 108] on img at bounding box center [222, 107] width 407 height 241
drag, startPoint x: 356, startPoint y: 49, endPoint x: 307, endPoint y: 55, distance: 49.5
click at [356, 48] on img at bounding box center [222, 107] width 407 height 241
click at [41, 175] on link "Armor" at bounding box center [41, 162] width 59 height 27
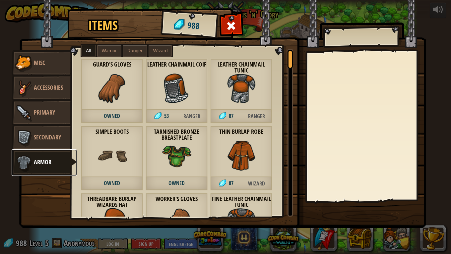
click at [42, 168] on link "Armor" at bounding box center [44, 162] width 65 height 27
click at [151, 164] on div "Tarnished Bronze Breastplate Owned" at bounding box center [177, 158] width 62 height 65
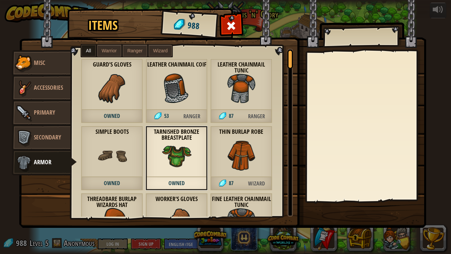
click at [117, 158] on img at bounding box center [112, 156] width 30 height 30
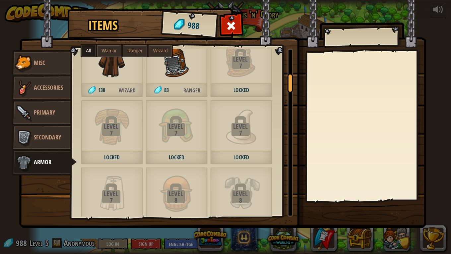
scroll to position [232, 0]
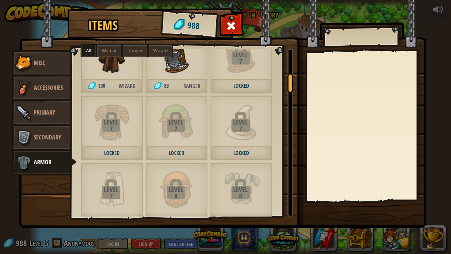
click at [184, 138] on img at bounding box center [176, 122] width 36 height 36
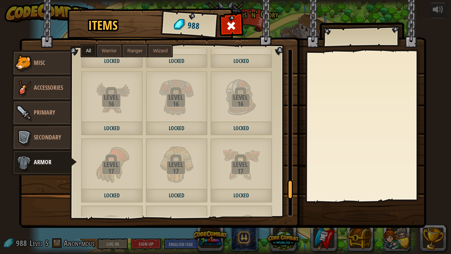
scroll to position [1265, 0]
click at [174, 25] on div "988" at bounding box center [189, 24] width 55 height 27
click at [225, 26] on div at bounding box center [231, 27] width 21 height 21
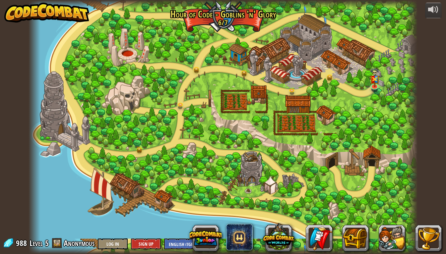
click at [229, 98] on div at bounding box center [223, 127] width 389 height 254
click at [389, 242] on button at bounding box center [392, 238] width 27 height 27
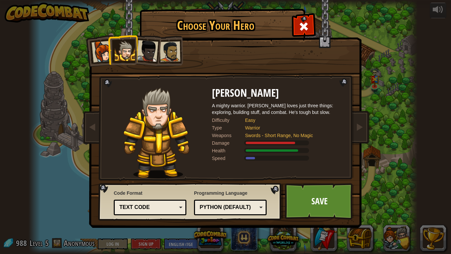
click at [170, 212] on div "Text code" at bounding box center [150, 208] width 64 height 10
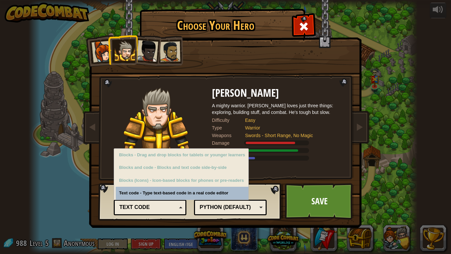
click at [185, 195] on div "Code Format Text code Blocks and code Blocks Blocks (Icons) Text code Blocks - …" at bounding box center [150, 201] width 73 height 27
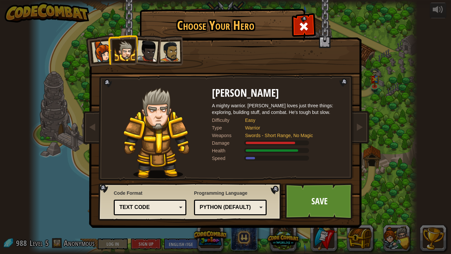
click at [250, 205] on div "Python (Default)" at bounding box center [228, 208] width 57 height 8
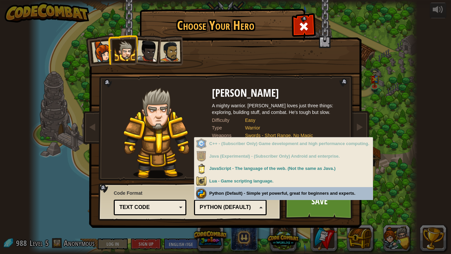
click at [160, 186] on div "Code Format Text code Blocks and code Blocks Blocks (Icons) Text code Blocks - …" at bounding box center [189, 202] width 179 height 34
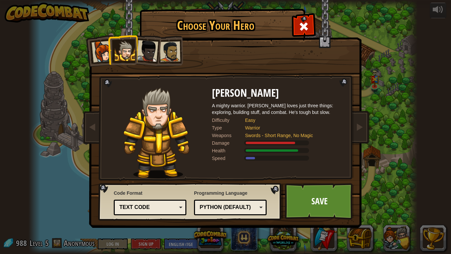
click at [154, 53] on div at bounding box center [147, 51] width 22 height 22
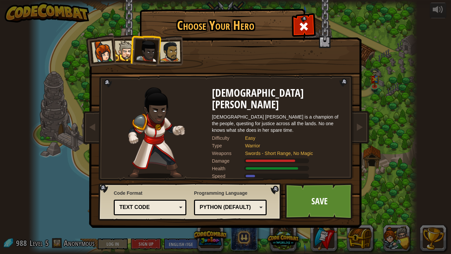
click at [168, 47] on div at bounding box center [170, 51] width 21 height 21
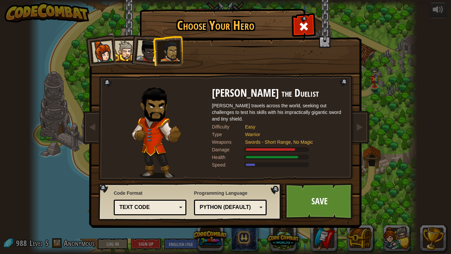
click at [102, 48] on div at bounding box center [102, 52] width 22 height 22
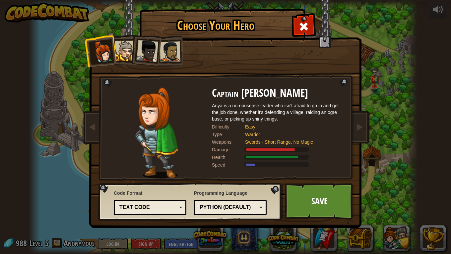
click at [124, 49] on div at bounding box center [125, 51] width 20 height 20
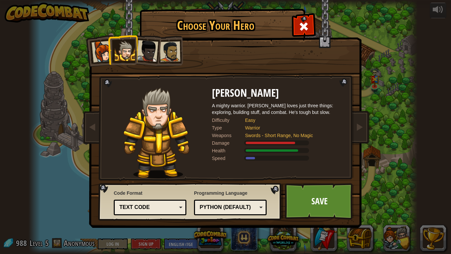
click at [144, 49] on div at bounding box center [147, 51] width 22 height 22
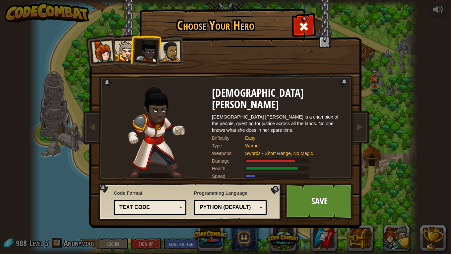
click at [166, 55] on div at bounding box center [170, 51] width 21 height 21
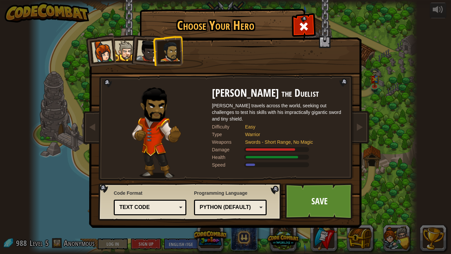
click at [140, 53] on div at bounding box center [147, 51] width 22 height 22
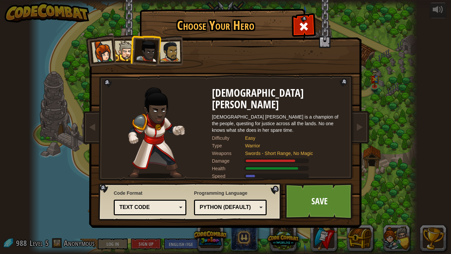
click at [127, 54] on div at bounding box center [125, 51] width 20 height 20
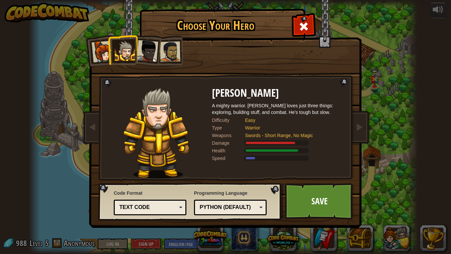
click at [305, 27] on span at bounding box center [303, 26] width 11 height 11
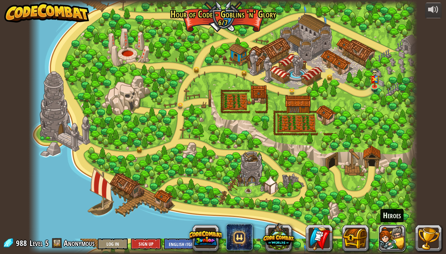
click at [395, 236] on button at bounding box center [392, 238] width 27 height 27
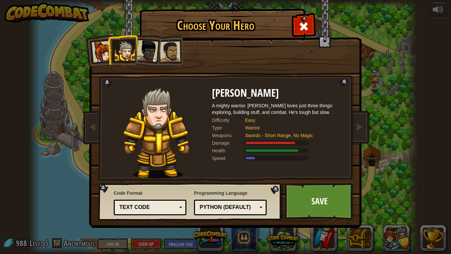
drag, startPoint x: 344, startPoint y: 79, endPoint x: 343, endPoint y: 94, distance: 15.0
click at [344, 79] on div "Captain [PERSON_NAME] Anya is a no-nonsense leader who isn't afraid to go in an…" at bounding box center [225, 104] width 249 height 145
drag, startPoint x: 246, startPoint y: 127, endPoint x: 263, endPoint y: 127, distance: 16.6
click at [263, 127] on div "Warrior" at bounding box center [291, 128] width 93 height 7
drag, startPoint x: 263, startPoint y: 127, endPoint x: 325, endPoint y: 127, distance: 62.3
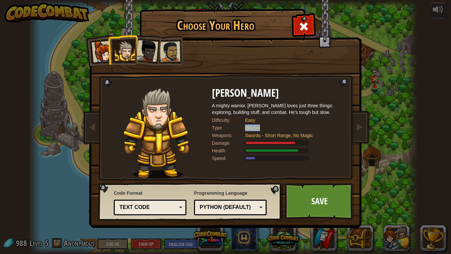
click at [325, 127] on div "Warrior" at bounding box center [291, 128] width 93 height 7
click at [307, 25] on span at bounding box center [303, 26] width 11 height 11
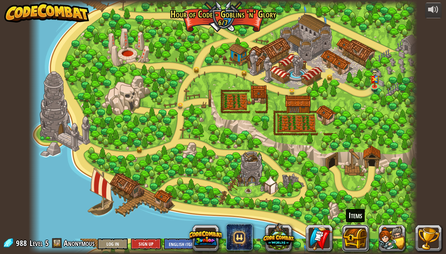
click at [354, 236] on button at bounding box center [355, 238] width 27 height 27
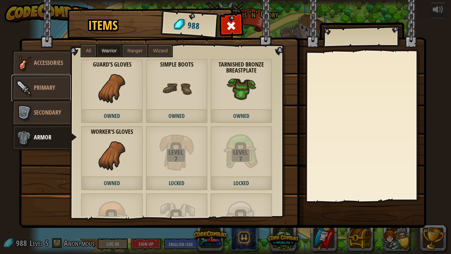
click at [55, 90] on span "Primary" at bounding box center [44, 88] width 21 height 8
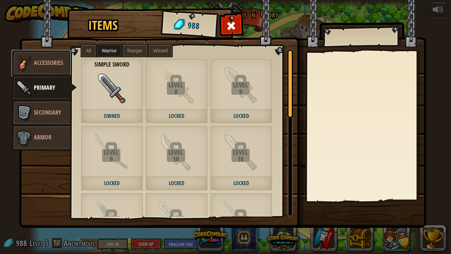
click at [52, 67] on link "Accessories" at bounding box center [41, 63] width 59 height 27
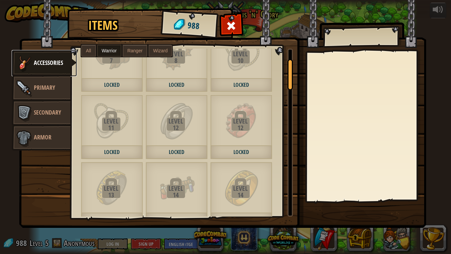
scroll to position [0, 0]
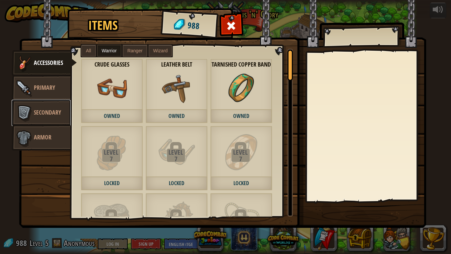
click at [36, 111] on span "Secondary" at bounding box center [47, 112] width 27 height 8
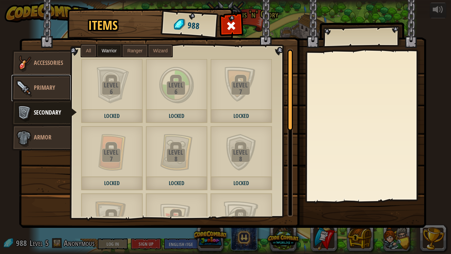
click at [46, 91] on span "Primary" at bounding box center [44, 88] width 21 height 8
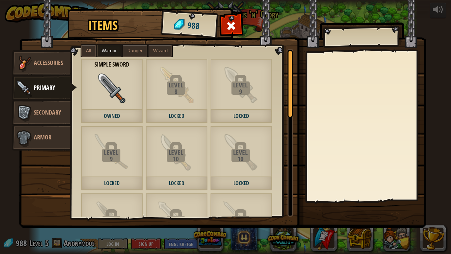
click at [126, 51] on label "Ranger" at bounding box center [135, 51] width 25 height 12
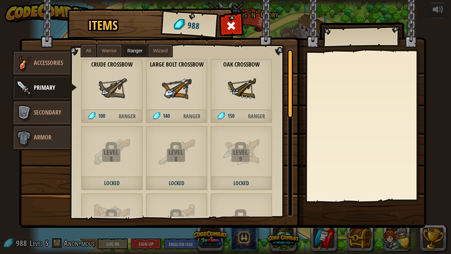
click at [243, 99] on img at bounding box center [241, 89] width 30 height 30
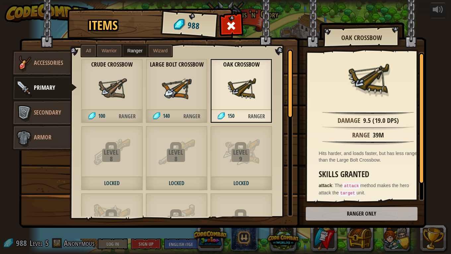
click at [348, 214] on img at bounding box center [222, 107] width 407 height 241
click at [164, 54] on label "Wizard" at bounding box center [160, 51] width 24 height 12
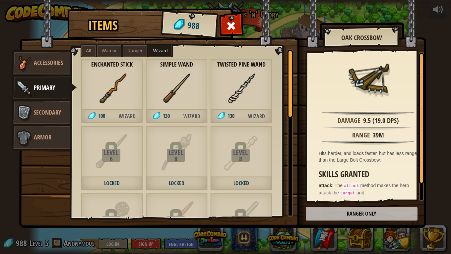
click at [186, 116] on span "Wizard" at bounding box center [191, 117] width 31 height 14
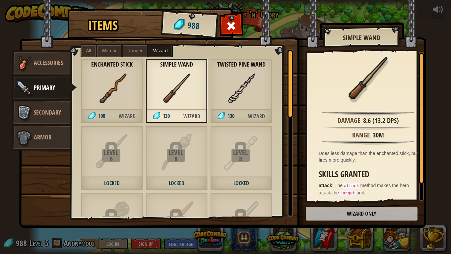
click at [348, 211] on img at bounding box center [222, 107] width 407 height 241
click at [356, 212] on img at bounding box center [222, 107] width 407 height 241
click at [355, 212] on img at bounding box center [222, 107] width 407 height 241
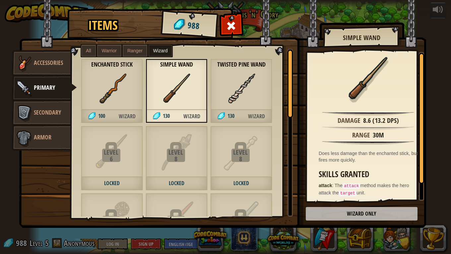
click at [355, 212] on img at bounding box center [222, 107] width 407 height 241
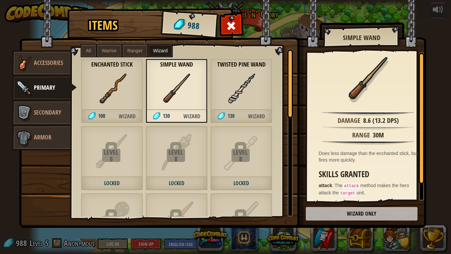
click at [355, 212] on img at bounding box center [222, 107] width 407 height 241
click at [356, 212] on img at bounding box center [222, 107] width 407 height 241
click at [359, 40] on div "Simple Wand" at bounding box center [362, 38] width 76 height 17
drag, startPoint x: 353, startPoint y: 21, endPoint x: 364, endPoint y: 16, distance: 12.3
click at [352, 21] on img at bounding box center [222, 107] width 407 height 241
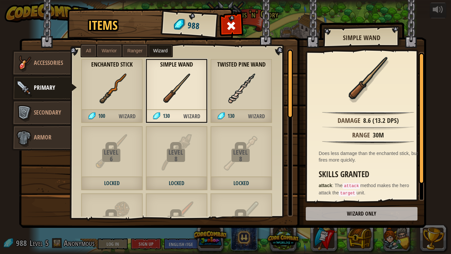
drag, startPoint x: 331, startPoint y: 33, endPoint x: 306, endPoint y: 27, distance: 25.9
click at [326, 30] on div "Simple Wand" at bounding box center [362, 38] width 76 height 17
click at [231, 23] on span at bounding box center [231, 26] width 11 height 11
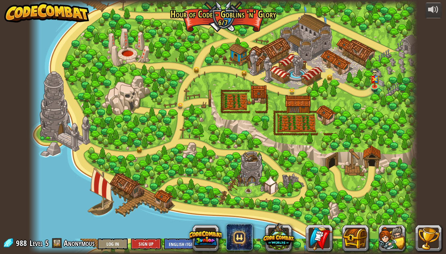
drag, startPoint x: 58, startPoint y: 1, endPoint x: 88, endPoint y: 38, distance: 47.6
click at [88, 38] on div at bounding box center [223, 127] width 389 height 254
drag, startPoint x: 168, startPoint y: 12, endPoint x: 229, endPoint y: 8, distance: 61.1
click at [229, 8] on div at bounding box center [223, 127] width 389 height 254
drag, startPoint x: 219, startPoint y: 2, endPoint x: 43, endPoint y: 43, distance: 181.0
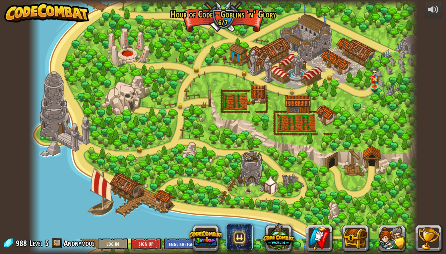
click at [44, 43] on div at bounding box center [223, 127] width 389 height 254
click at [296, 57] on div at bounding box center [223, 127] width 389 height 254
click at [389, 236] on button at bounding box center [392, 238] width 27 height 27
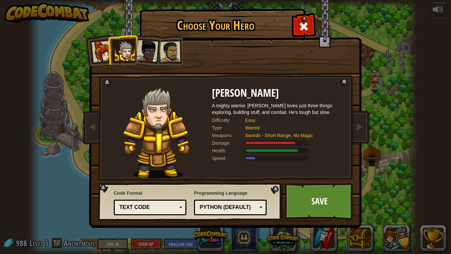
click at [304, 21] on span at bounding box center [303, 26] width 11 height 11
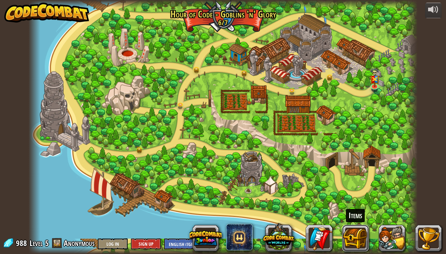
click at [345, 233] on button at bounding box center [355, 238] width 27 height 27
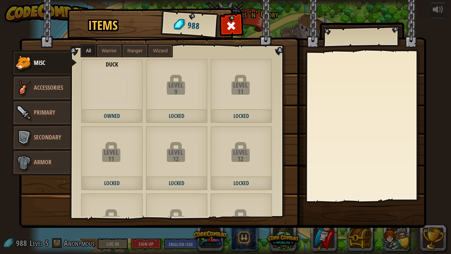
drag, startPoint x: 267, startPoint y: 40, endPoint x: 262, endPoint y: 31, distance: 10.6
drag, startPoint x: 262, startPoint y: 31, endPoint x: 236, endPoint y: 27, distance: 25.6
click at [236, 27] on div at bounding box center [231, 27] width 21 height 21
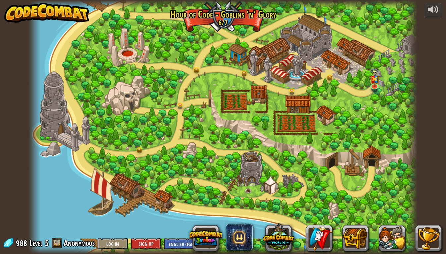
drag, startPoint x: 228, startPoint y: 72, endPoint x: 206, endPoint y: 32, distance: 44.8
click at [206, 32] on div at bounding box center [223, 127] width 389 height 254
drag, startPoint x: 271, startPoint y: 36, endPoint x: 243, endPoint y: 67, distance: 41.8
click at [241, 70] on div at bounding box center [223, 127] width 389 height 254
drag, startPoint x: 274, startPoint y: 46, endPoint x: 245, endPoint y: 63, distance: 33.3
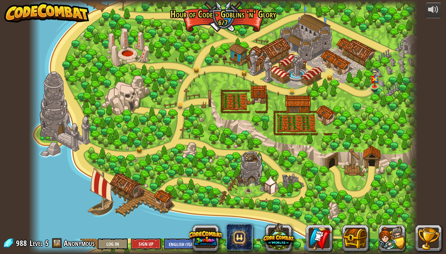
drag, startPoint x: 245, startPoint y: 63, endPoint x: 275, endPoint y: 93, distance: 42.2
drag, startPoint x: 275, startPoint y: 93, endPoint x: 236, endPoint y: 119, distance: 46.9
click at [236, 119] on div at bounding box center [223, 127] width 389 height 254
click at [261, 186] on div at bounding box center [223, 127] width 389 height 254
click at [257, 186] on div at bounding box center [223, 127] width 389 height 254
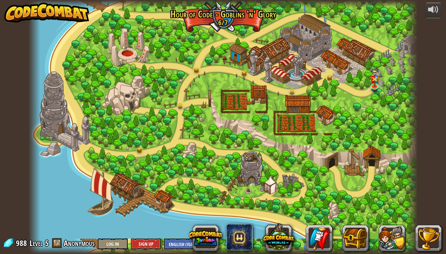
drag, startPoint x: 209, startPoint y: 52, endPoint x: 236, endPoint y: 74, distance: 35.1
drag, startPoint x: 236, startPoint y: 74, endPoint x: 217, endPoint y: 60, distance: 23.7
click at [217, 59] on div at bounding box center [223, 127] width 389 height 254
drag, startPoint x: 279, startPoint y: 168, endPoint x: 257, endPoint y: 141, distance: 34.6
click at [257, 141] on div at bounding box center [223, 127] width 389 height 254
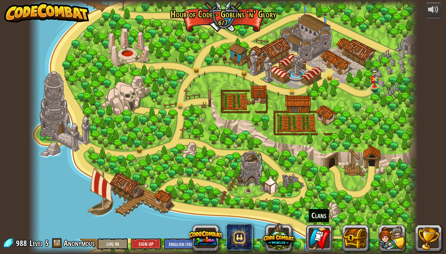
click at [319, 243] on link at bounding box center [319, 238] width 27 height 27
click at [321, 239] on link at bounding box center [319, 238] width 27 height 27
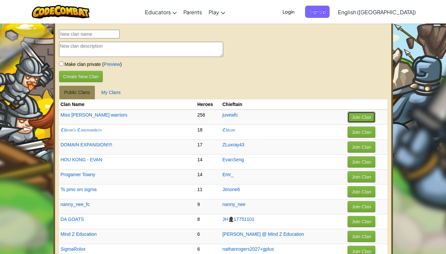
click at [349, 118] on button "Join Clan" at bounding box center [361, 117] width 28 height 11
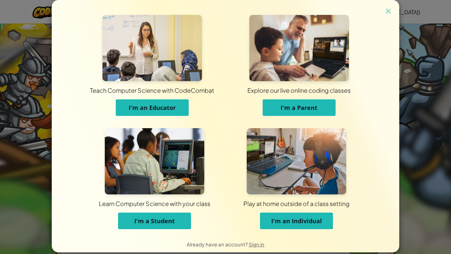
click at [445, 94] on div "Teach Computer Science with CodeCombat I'm an Educator Explore our live online …" at bounding box center [225, 127] width 451 height 254
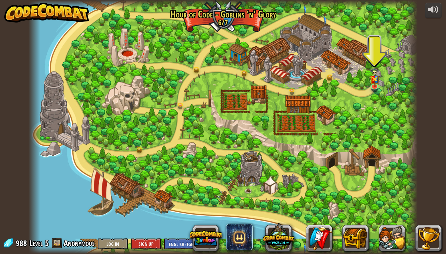
click at [277, 168] on div at bounding box center [223, 127] width 389 height 254
click at [355, 235] on button at bounding box center [355, 238] width 27 height 27
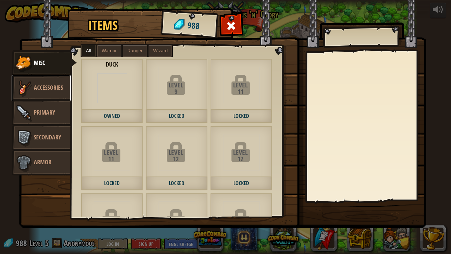
click at [50, 89] on span "Accessories" at bounding box center [48, 88] width 29 height 8
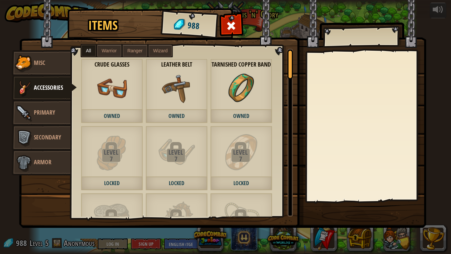
click at [233, 24] on span at bounding box center [231, 26] width 11 height 11
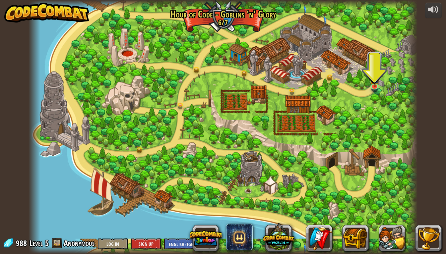
click at [247, 55] on div at bounding box center [223, 127] width 389 height 254
drag, startPoint x: 249, startPoint y: 52, endPoint x: 258, endPoint y: 64, distance: 15.3
click at [258, 65] on div at bounding box center [223, 127] width 389 height 254
drag, startPoint x: 253, startPoint y: 48, endPoint x: 255, endPoint y: 60, distance: 12.2
drag, startPoint x: 255, startPoint y: 60, endPoint x: 254, endPoint y: 46, distance: 14.3
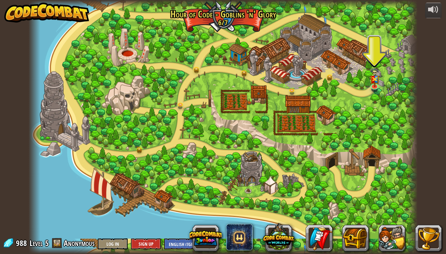
click at [254, 46] on div at bounding box center [223, 127] width 389 height 254
click at [253, 49] on div at bounding box center [223, 127] width 389 height 254
click at [253, 53] on div at bounding box center [223, 127] width 389 height 254
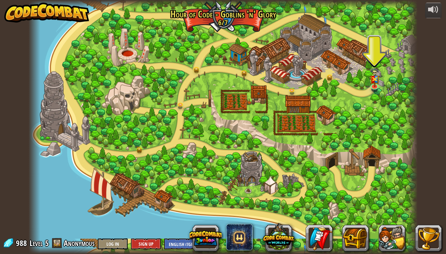
drag, startPoint x: 253, startPoint y: 54, endPoint x: 164, endPoint y: 137, distance: 121.5
click at [177, 133] on div at bounding box center [223, 127] width 389 height 254
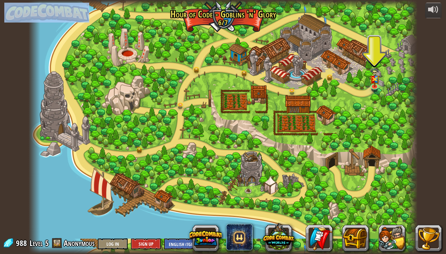
click at [0, 0] on html "powered by Broken Bridge (Coming soon!) We are in! It's time to alarm the mayor…" at bounding box center [223, 0] width 446 height 0
drag, startPoint x: -1, startPoint y: 49, endPoint x: 66, endPoint y: 35, distance: 69.0
click at [66, 35] on div at bounding box center [223, 127] width 389 height 254
click at [23, 92] on div "powered by Broken Bridge (Coming soon!) We are in! It's time to alarm the mayor…" at bounding box center [223, 127] width 446 height 254
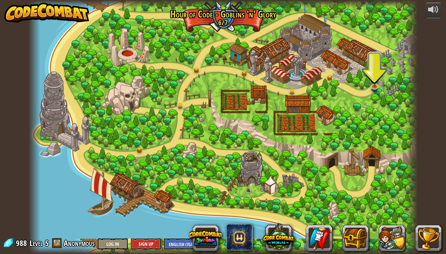
click at [0, 0] on html "powered by Broken Bridge (Coming soon!) We are in! It's time to alarm the mayor…" at bounding box center [223, 0] width 446 height 0
click at [371, 97] on div at bounding box center [223, 127] width 389 height 254
click at [432, 237] on button at bounding box center [428, 238] width 27 height 27
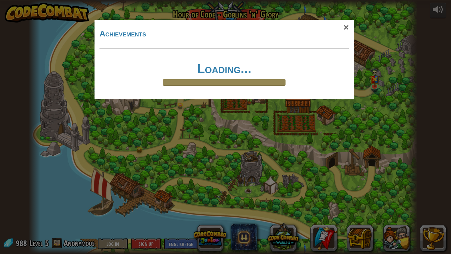
click at [346, 28] on div "×" at bounding box center [345, 27] width 15 height 19
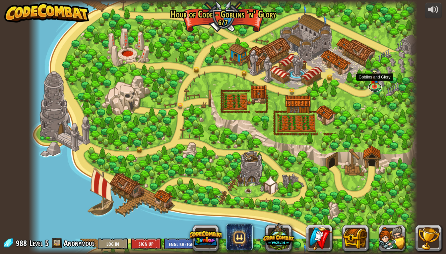
click at [376, 89] on link at bounding box center [374, 87] width 13 height 10
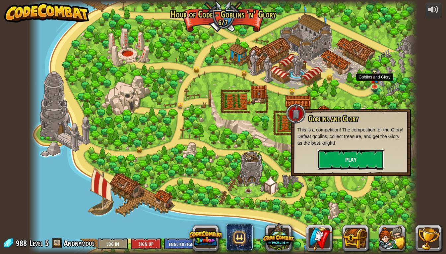
click at [372, 155] on button "Play" at bounding box center [351, 160] width 66 height 20
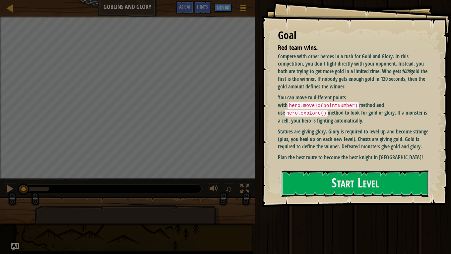
click at [372, 178] on button "Start Level" at bounding box center [355, 184] width 148 height 26
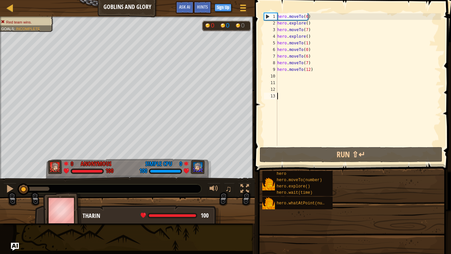
scroll to position [3, 0]
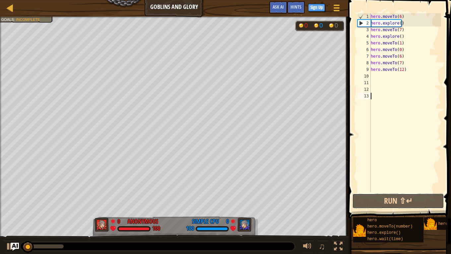
click at [398, 197] on button "Run ⇧↵" at bounding box center [398, 201] width 92 height 15
